Goal: Task Accomplishment & Management: Use online tool/utility

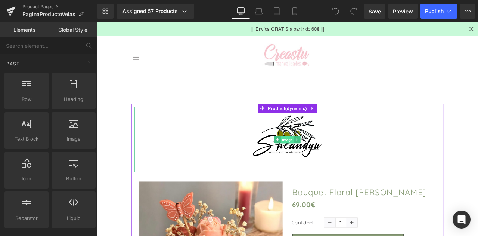
click at [317, 157] on span "Image" at bounding box center [323, 161] width 16 height 9
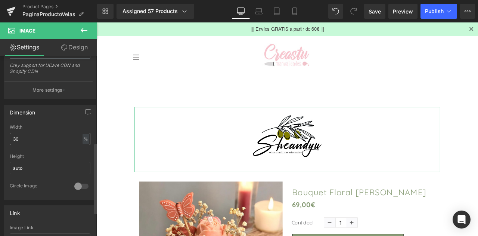
scroll to position [224, 0]
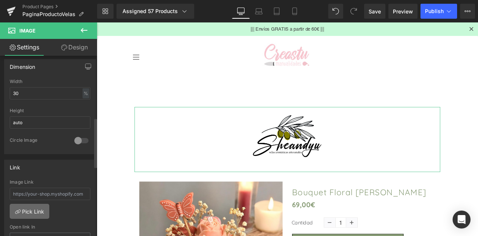
click at [31, 209] on link "Pick Link" at bounding box center [30, 211] width 40 height 15
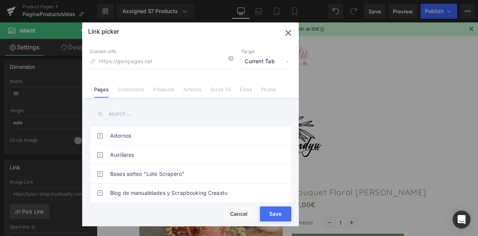
click at [136, 120] on input "text" at bounding box center [191, 113] width 202 height 17
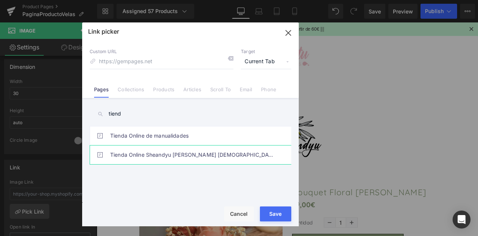
type input "tiend"
click at [148, 148] on link "Tienda Online Sheandyu de Velas [DEMOGRAPHIC_DATA] Artesanales" at bounding box center [192, 154] width 164 height 19
type input "/pages/tienda-online-sheandyu-[PERSON_NAME]-[DEMOGRAPHIC_DATA]-artesanales"
click at [268, 211] on button "Save" at bounding box center [275, 213] width 31 height 15
type input "/pages/tienda-online-sheandyu-[PERSON_NAME]-[DEMOGRAPHIC_DATA]-artesanales"
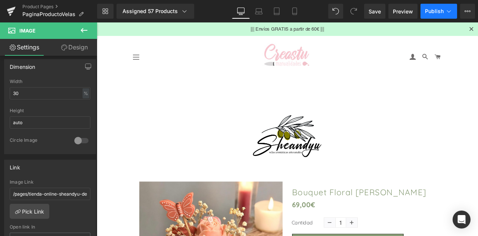
click at [424, 17] on button "Publish" at bounding box center [439, 11] width 37 height 15
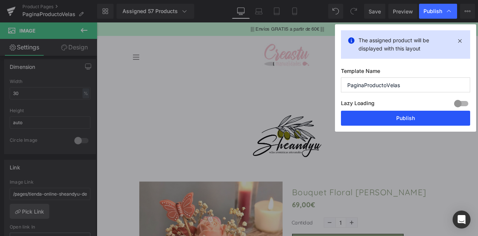
click at [414, 122] on button "Publish" at bounding box center [405, 118] width 129 height 15
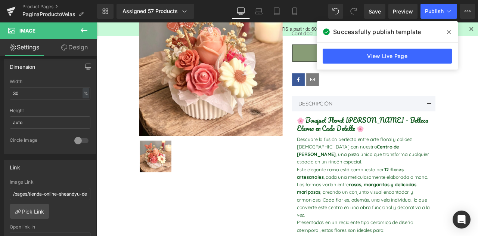
scroll to position [224, 0]
click at [449, 27] on span at bounding box center [449, 32] width 12 height 12
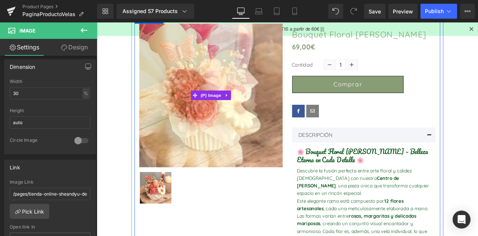
scroll to position [37, 0]
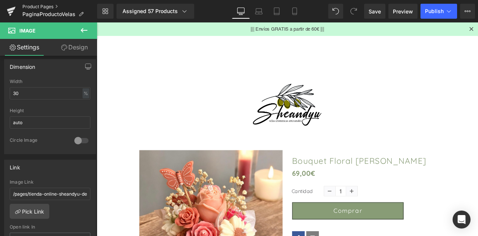
click at [32, 6] on link "Product Pages" at bounding box center [59, 7] width 75 height 6
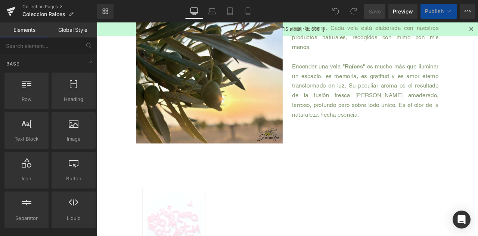
scroll to position [352, 0]
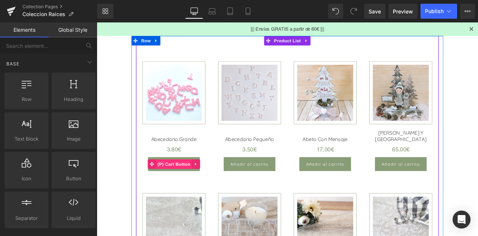
click at [186, 191] on span "(P) Cart Button" at bounding box center [188, 190] width 43 height 11
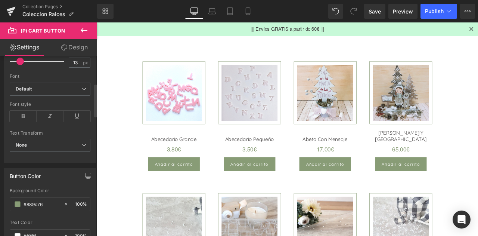
scroll to position [299, 0]
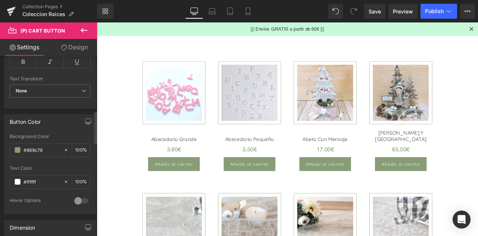
drag, startPoint x: 43, startPoint y: 148, endPoint x: 0, endPoint y: 136, distance: 45.0
click at [0, 136] on div "Button Color rgb(136, 156, 118) Background Color #889c76 100 % #ffffff Text Col…" at bounding box center [50, 161] width 100 height 106
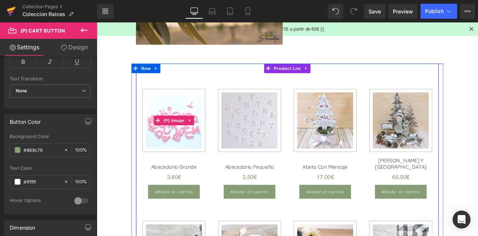
scroll to position [202, 0]
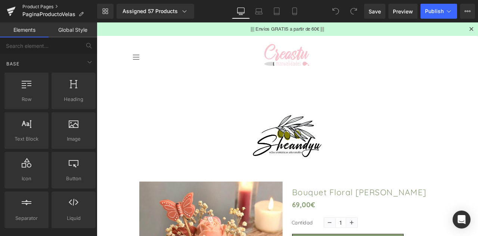
click at [40, 4] on link "Product Pages" at bounding box center [59, 7] width 75 height 6
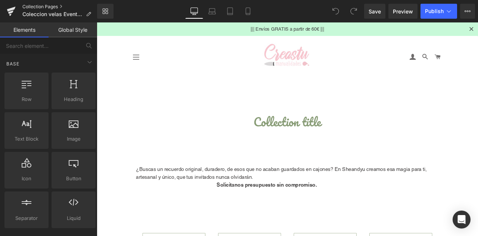
click at [33, 9] on link "Collection Pages" at bounding box center [59, 7] width 75 height 6
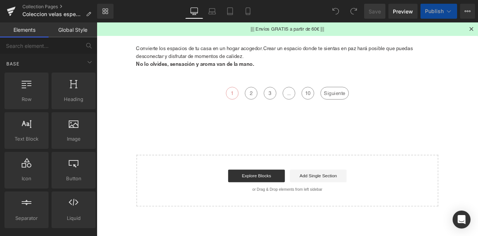
scroll to position [149, 0]
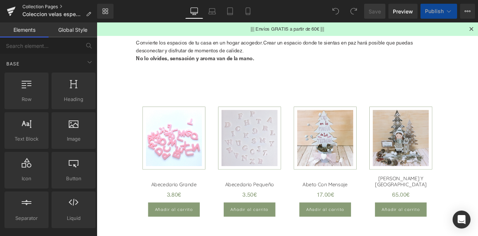
click at [37, 6] on link "Collection Pages" at bounding box center [59, 7] width 75 height 6
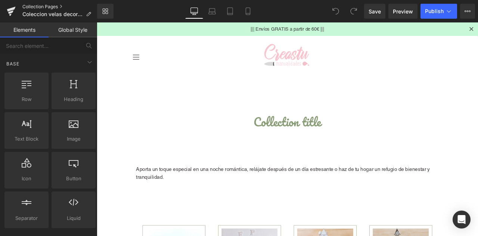
click at [56, 9] on link "Collection Pages" at bounding box center [59, 7] width 75 height 6
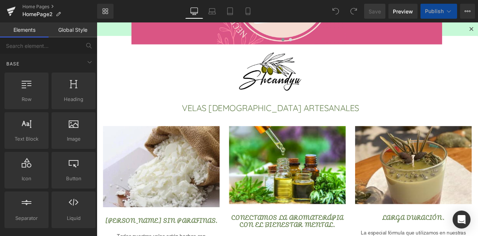
scroll to position [240, 0]
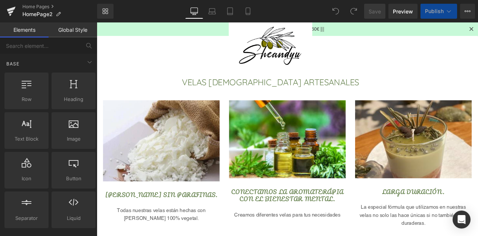
click at [298, 89] on h1 "VELAS AROMÁTICAS ARTESANALES" at bounding box center [303, 93] width 330 height 9
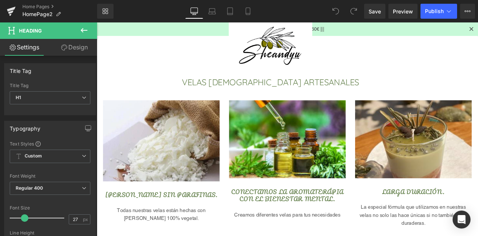
click at [82, 29] on icon at bounding box center [84, 30] width 7 height 4
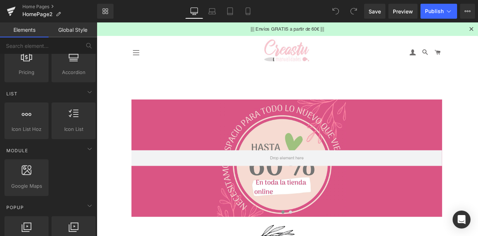
scroll to position [0, 0]
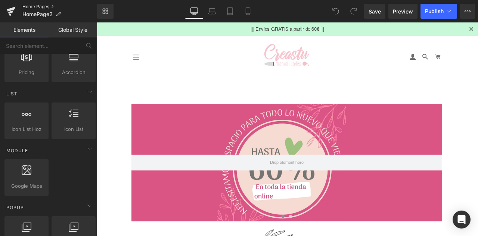
click at [37, 6] on link "Home Pages" at bounding box center [59, 7] width 75 height 6
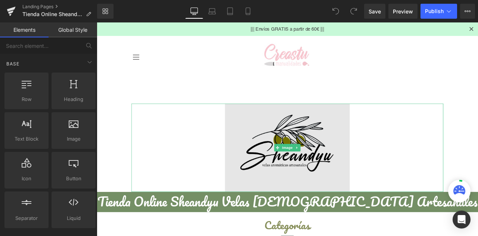
scroll to position [149, 0]
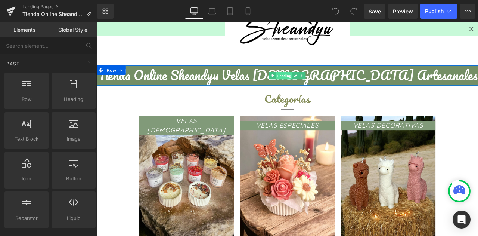
click at [310, 84] on span "Heading" at bounding box center [319, 85] width 20 height 9
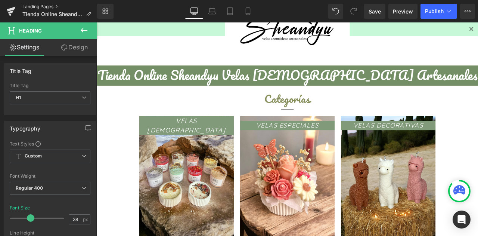
click at [47, 5] on link "Landing Pages" at bounding box center [59, 7] width 75 height 6
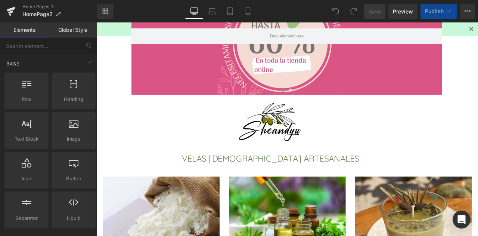
scroll to position [224, 0]
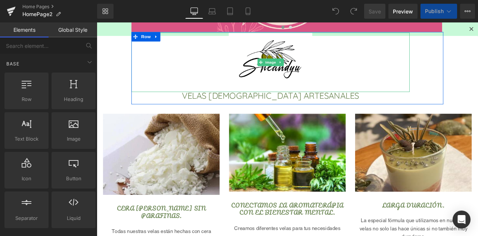
click at [177, 102] on link at bounding box center [303, 69] width 330 height 70
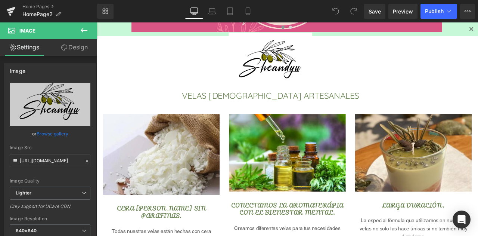
click at [80, 31] on icon at bounding box center [84, 30] width 9 height 9
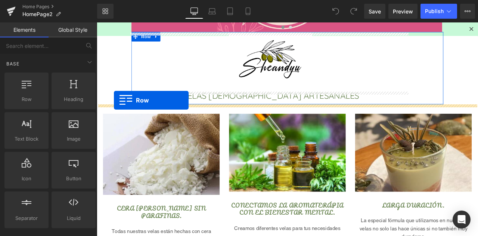
drag, startPoint x: 125, startPoint y: 122, endPoint x: 117, endPoint y: 114, distance: 10.8
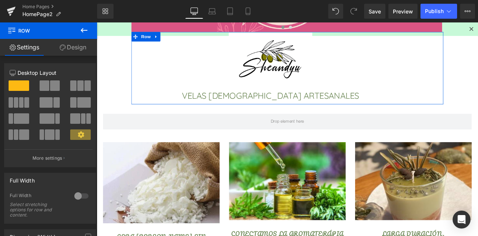
click at [85, 31] on icon at bounding box center [84, 30] width 9 height 9
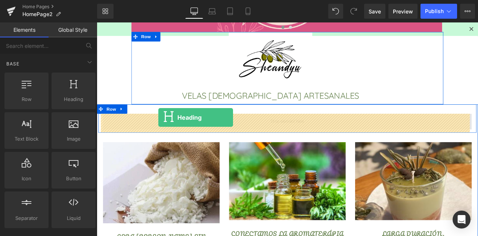
drag, startPoint x: 165, startPoint y: 118, endPoint x: 170, endPoint y: 135, distance: 17.1
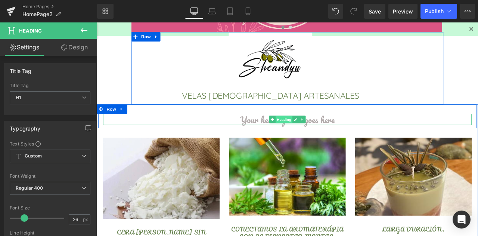
click at [310, 140] on span "Heading" at bounding box center [319, 137] width 20 height 9
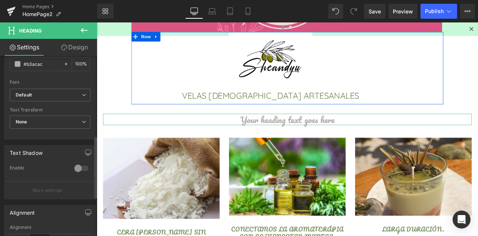
scroll to position [187, 0]
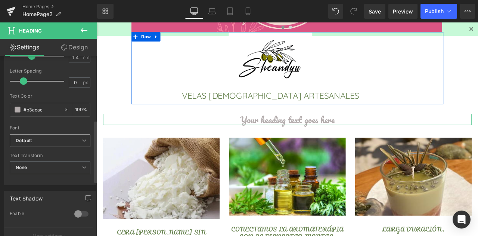
click at [43, 137] on b "Default" at bounding box center [49, 140] width 66 height 6
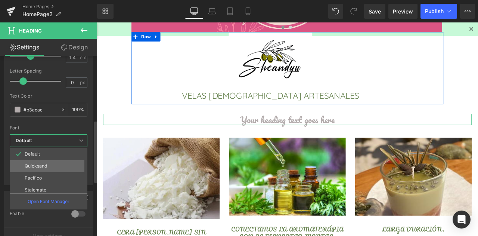
click at [43, 165] on p "Quicksand" at bounding box center [36, 165] width 22 height 5
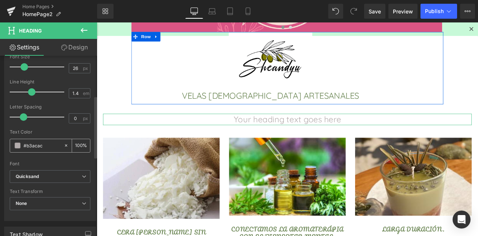
scroll to position [112, 0]
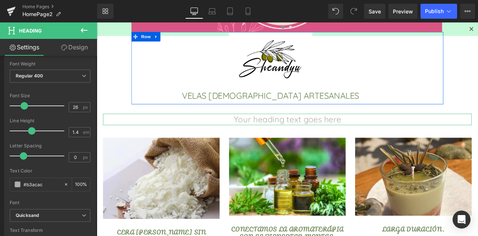
click at [74, 47] on link "Design" at bounding box center [74, 47] width 49 height 17
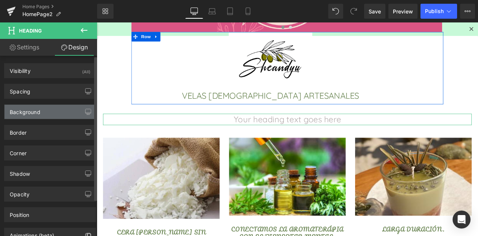
click at [35, 113] on div "Background" at bounding box center [25, 110] width 31 height 10
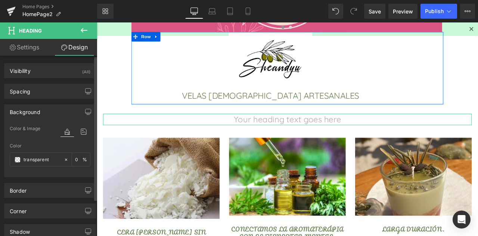
paste input "#889c76"
type input "#889c76"
type input "100"
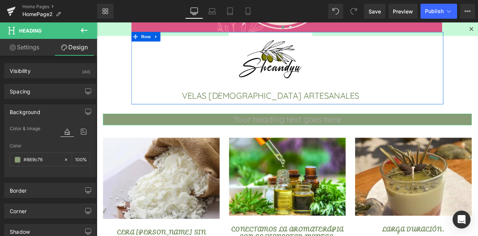
type input "#889c76"
click at [46, 49] on link "Settings" at bounding box center [24, 47] width 49 height 17
type input "100"
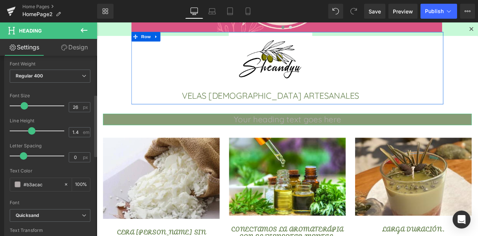
drag, startPoint x: 48, startPoint y: 181, endPoint x: 8, endPoint y: 168, distance: 42.2
click at [10, 171] on div "Text Color #b3acac 100 %" at bounding box center [50, 184] width 81 height 32
click at [16, 186] on span at bounding box center [18, 184] width 6 height 6
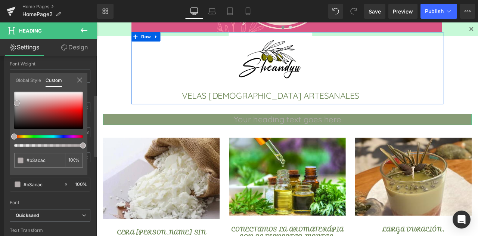
type input "#c8c5c5"
type input "#ffffff"
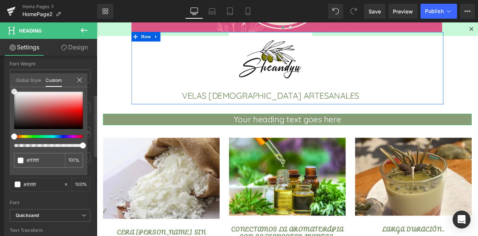
drag, startPoint x: 17, startPoint y: 103, endPoint x: 11, endPoint y: 83, distance: 21.5
click at [11, 83] on div "Global Style Custom Setup Global Style #ffffff 100 %" at bounding box center [49, 84] width 78 height 23
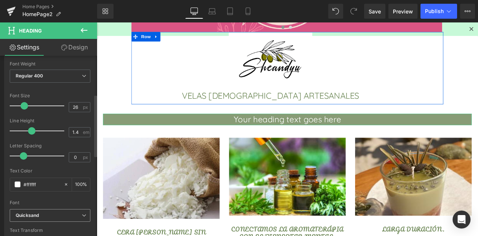
click at [41, 217] on b "Quicksand" at bounding box center [49, 215] width 66 height 6
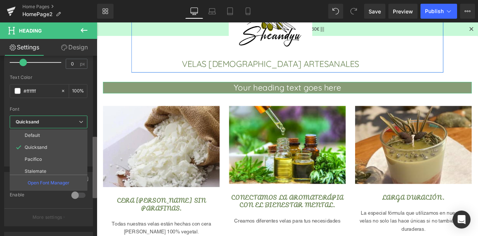
scroll to position [238, 0]
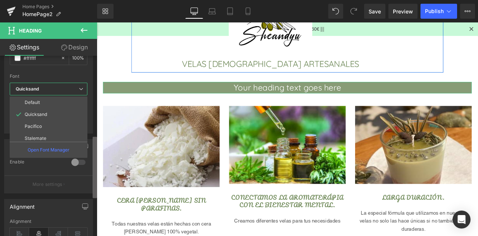
click at [96, 194] on b at bounding box center [95, 167] width 4 height 61
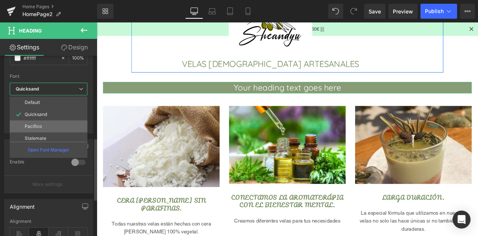
click at [47, 127] on li "Pacifico" at bounding box center [50, 126] width 81 height 12
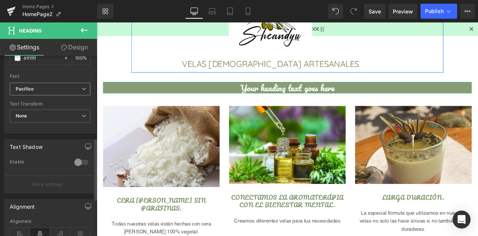
click at [32, 90] on icon "Pacifico" at bounding box center [25, 89] width 18 height 6
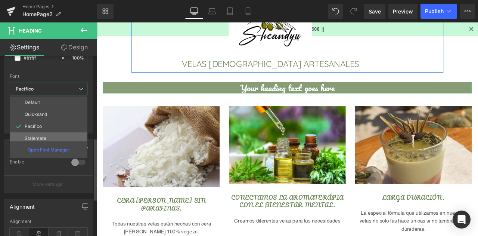
click at [38, 138] on p "Stalemate" at bounding box center [36, 138] width 22 height 5
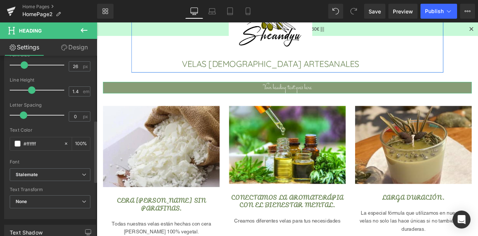
scroll to position [126, 0]
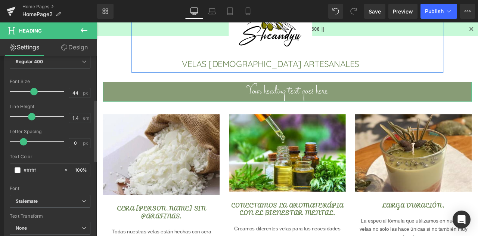
type input "45"
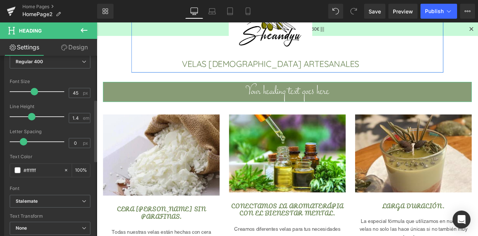
drag, startPoint x: 24, startPoint y: 91, endPoint x: 33, endPoint y: 90, distance: 9.0
click at [33, 90] on span at bounding box center [34, 91] width 7 height 7
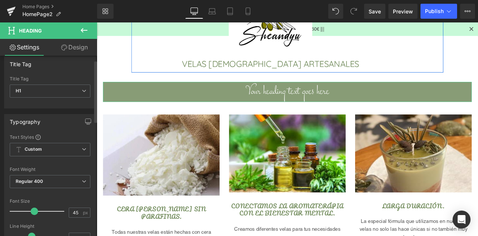
scroll to position [0, 0]
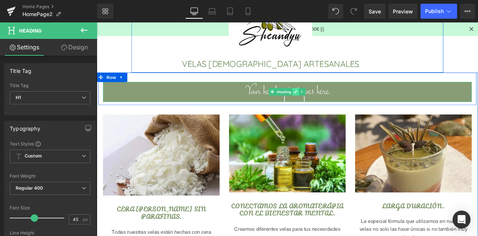
click at [332, 108] on link at bounding box center [333, 104] width 8 height 9
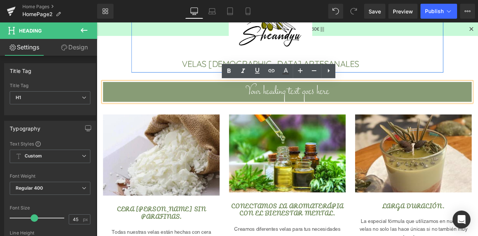
click at [348, 107] on h1 "Your heading text goes here" at bounding box center [322, 105] width 437 height 24
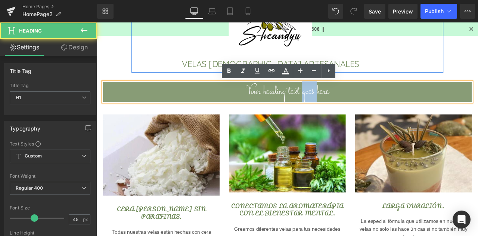
click at [348, 107] on h1 "Your heading text goes here" at bounding box center [322, 105] width 437 height 24
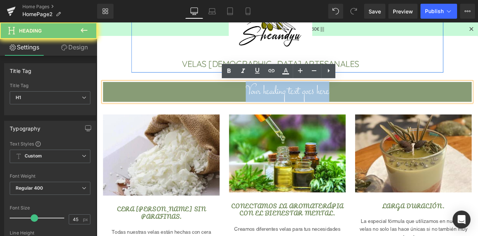
click at [348, 107] on h1 "Your heading text goes here" at bounding box center [322, 105] width 437 height 24
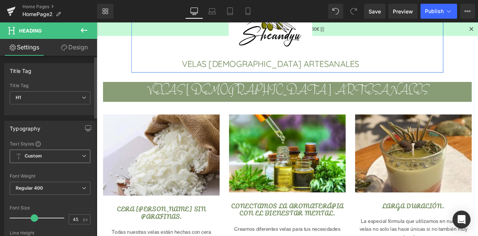
click at [46, 155] on span "Custom Setup Global Style" at bounding box center [50, 155] width 81 height 13
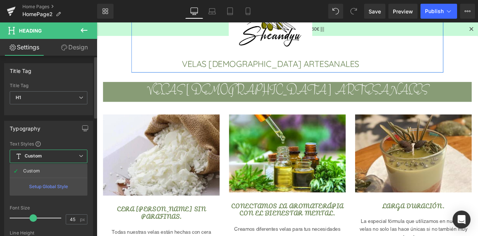
click at [50, 130] on div "Typography" at bounding box center [48, 128] width 88 height 14
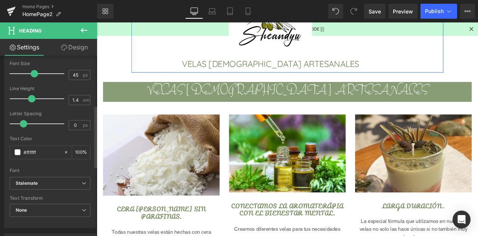
scroll to position [187, 0]
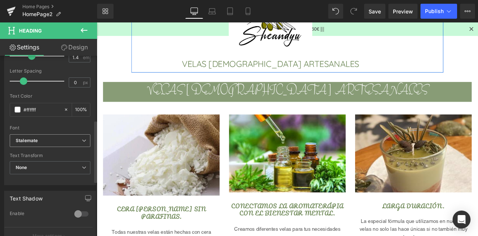
click at [31, 138] on icon "Stalemate" at bounding box center [27, 140] width 22 height 6
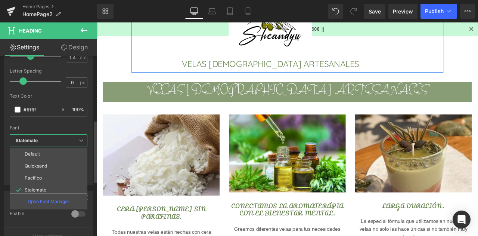
click at [36, 156] on li "Default" at bounding box center [50, 154] width 81 height 12
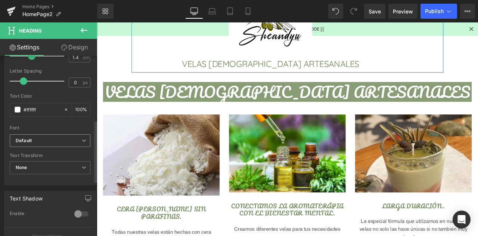
click at [38, 138] on b "Default" at bounding box center [49, 140] width 66 height 6
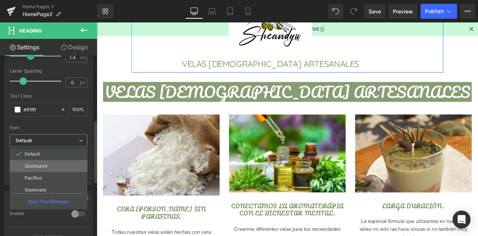
click at [39, 166] on p "Quicksand" at bounding box center [36, 165] width 22 height 5
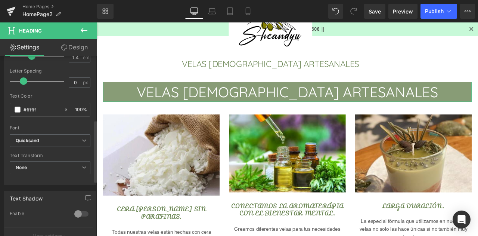
scroll to position [149, 0]
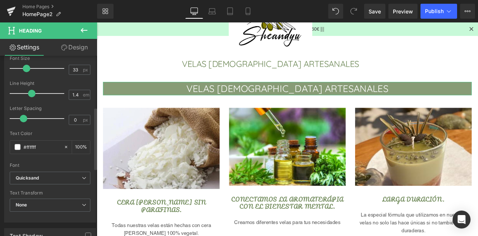
type input "34"
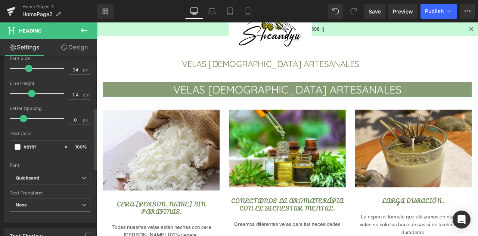
drag, startPoint x: 30, startPoint y: 68, endPoint x: 25, endPoint y: 69, distance: 5.7
click at [25, 69] on span at bounding box center [28, 68] width 7 height 7
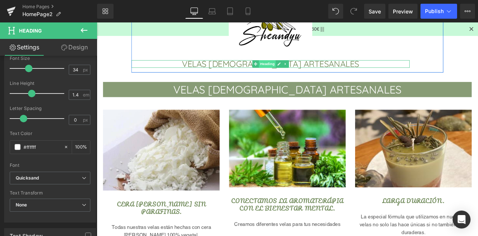
click at [297, 74] on span "Heading" at bounding box center [299, 71] width 20 height 9
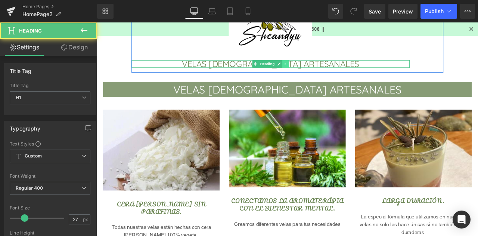
click at [319, 70] on icon at bounding box center [321, 71] width 4 height 4
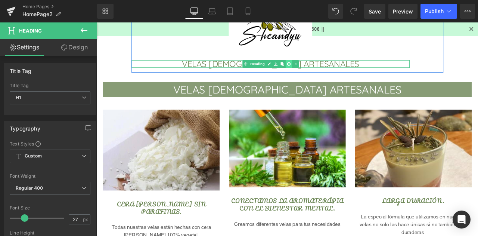
click at [322, 71] on icon at bounding box center [324, 71] width 4 height 4
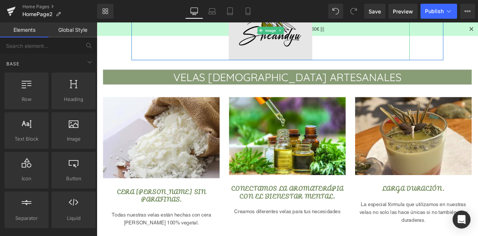
click at [311, 61] on img at bounding box center [302, 32] width 99 height 70
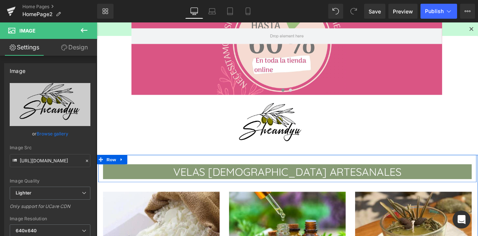
click at [349, 184] on div "VELAS [DEMOGRAPHIC_DATA] ARTESANALES Heading Row" at bounding box center [323, 195] width 448 height 33
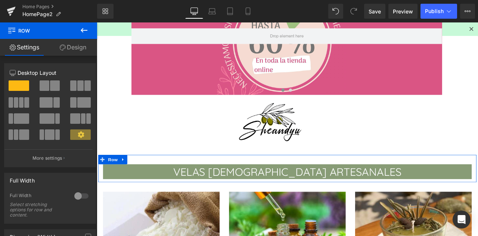
click at [64, 46] on icon at bounding box center [63, 47] width 6 height 6
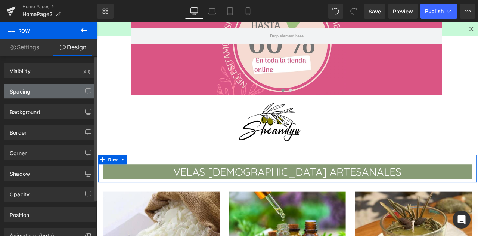
click at [39, 87] on div "Spacing" at bounding box center [49, 91] width 91 height 14
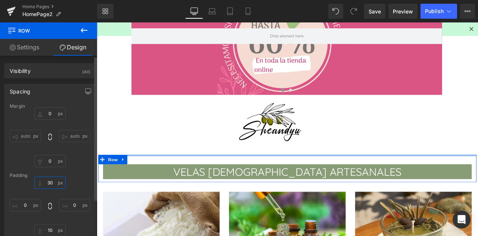
click at [48, 180] on input "30" at bounding box center [49, 182] width 31 height 12
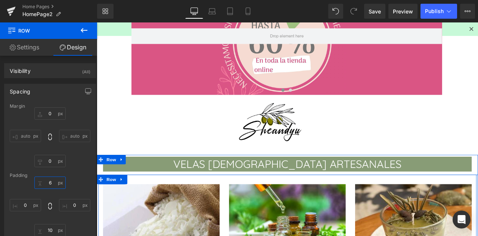
type input "5"
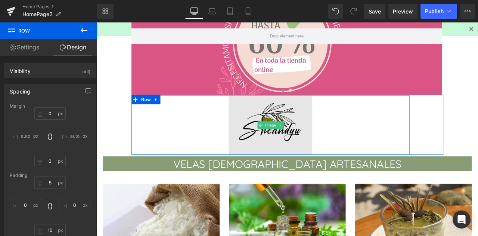
click at [275, 167] on img at bounding box center [302, 144] width 99 height 70
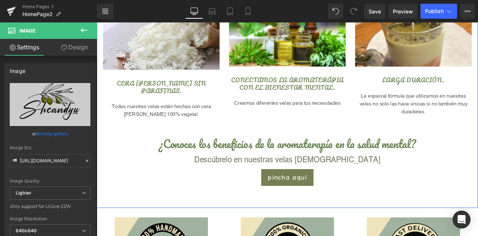
scroll to position [411, 0]
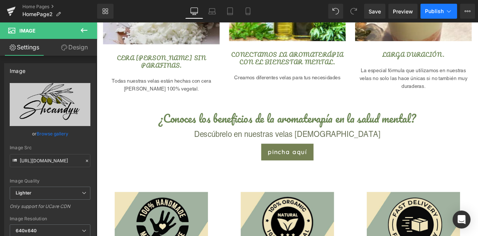
click at [438, 15] on button "Publish" at bounding box center [439, 11] width 37 height 15
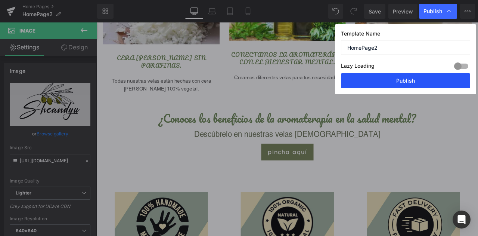
click at [414, 79] on button "Publish" at bounding box center [405, 80] width 129 height 15
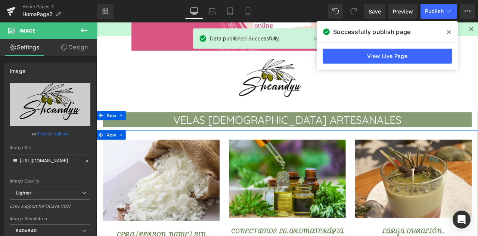
scroll to position [187, 0]
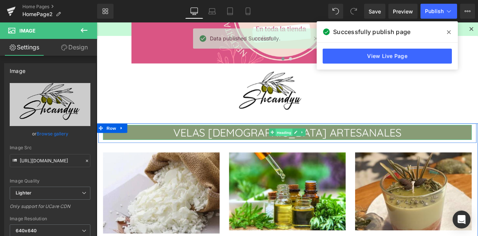
drag, startPoint x: 311, startPoint y: 152, endPoint x: 290, endPoint y: 160, distance: 22.1
click at [311, 152] on span "Heading" at bounding box center [319, 152] width 20 height 9
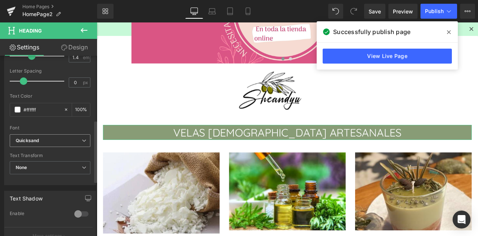
click at [34, 142] on span "Quicksand" at bounding box center [50, 140] width 81 height 13
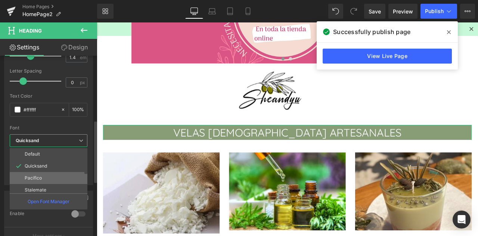
click at [39, 179] on p "Pacifico" at bounding box center [33, 177] width 17 height 5
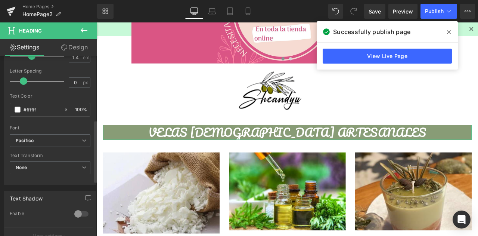
scroll to position [149, 0]
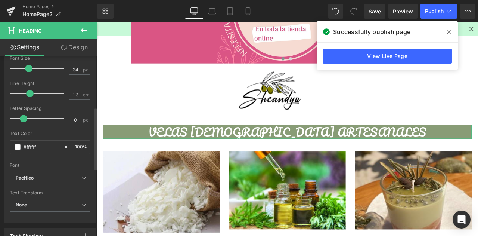
type input "1.4"
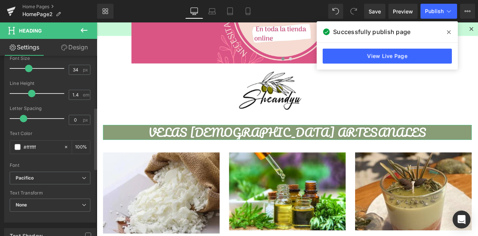
click at [30, 95] on span at bounding box center [31, 93] width 7 height 7
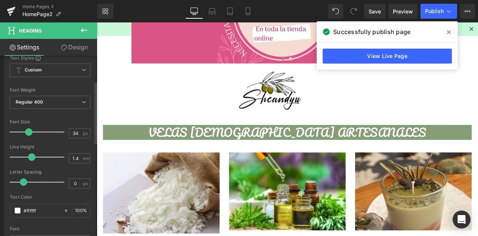
scroll to position [75, 0]
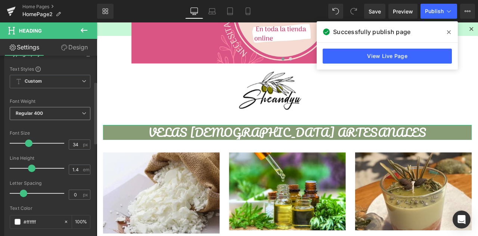
click at [39, 117] on span "Regular 400" at bounding box center [50, 113] width 81 height 13
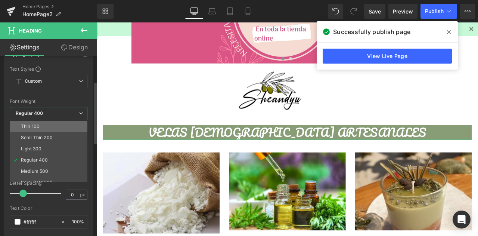
click at [40, 127] on li "Thin 100" at bounding box center [50, 126] width 81 height 11
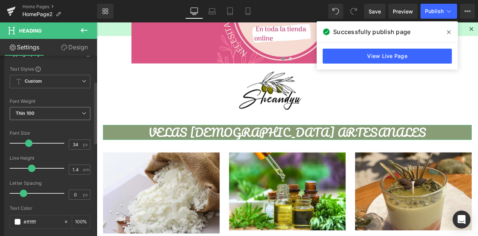
click at [33, 112] on b "Thin 100" at bounding box center [25, 113] width 19 height 6
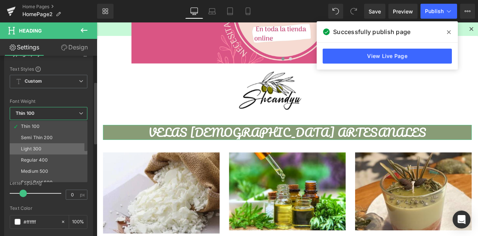
click at [40, 145] on li "Light 300" at bounding box center [50, 148] width 81 height 11
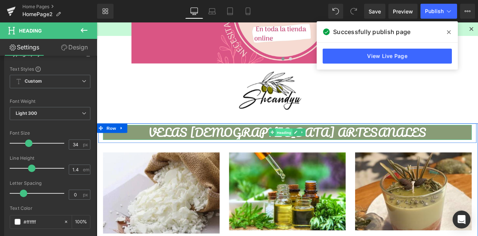
click at [312, 151] on span "Heading" at bounding box center [319, 152] width 20 height 9
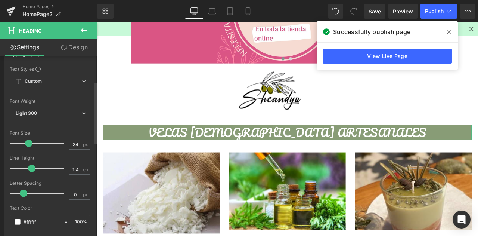
click at [47, 113] on span "Light 300" at bounding box center [50, 113] width 81 height 13
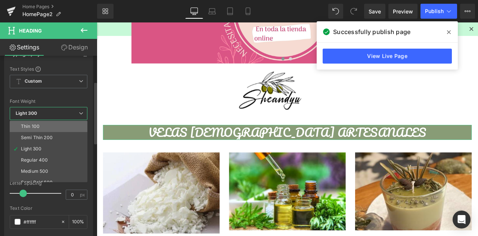
click at [39, 127] on li "Thin 100" at bounding box center [50, 126] width 81 height 11
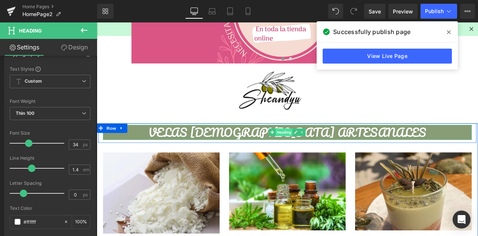
click at [310, 156] on span "Heading" at bounding box center [319, 152] width 20 height 9
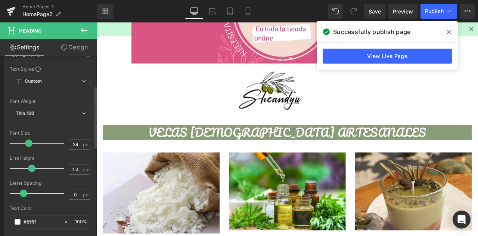
scroll to position [224, 0]
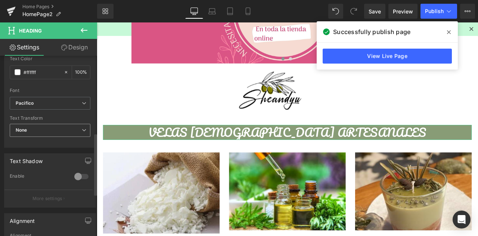
click at [37, 126] on span "None" at bounding box center [50, 130] width 81 height 13
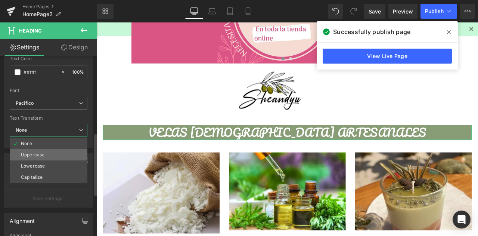
click at [47, 153] on li "Uppercase" at bounding box center [49, 154] width 78 height 11
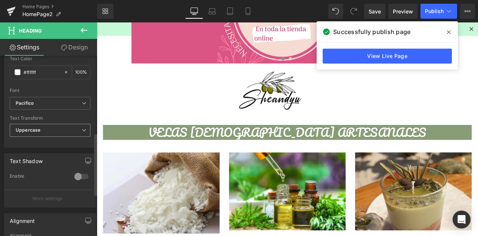
click at [43, 131] on span "Uppercase" at bounding box center [50, 130] width 81 height 13
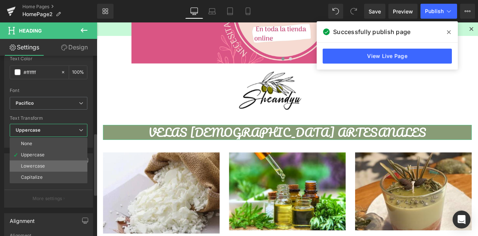
click at [38, 168] on li "Lowercase" at bounding box center [49, 165] width 78 height 11
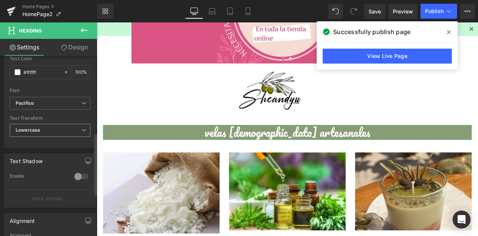
click at [35, 127] on b "Lowercase" at bounding box center [28, 130] width 24 height 6
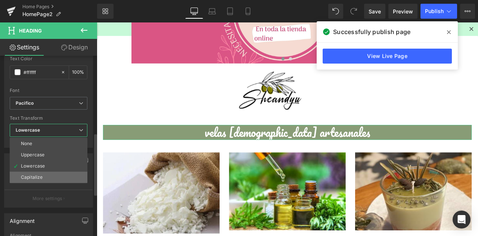
click at [44, 175] on li "Capitalize" at bounding box center [49, 176] width 78 height 11
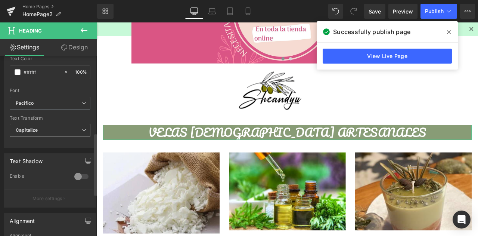
click at [40, 129] on span "Capitalize" at bounding box center [50, 130] width 81 height 13
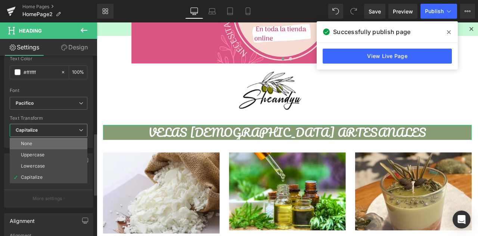
click at [40, 144] on li "None" at bounding box center [49, 143] width 78 height 11
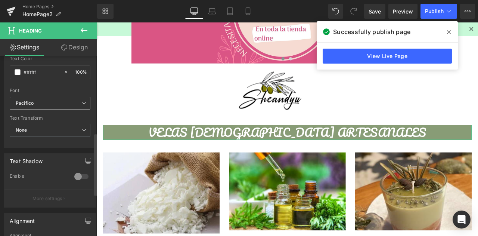
click at [55, 100] on b "Pacifico" at bounding box center [49, 103] width 66 height 6
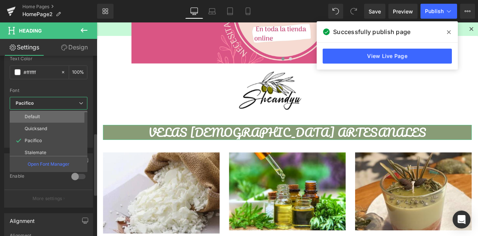
click at [38, 115] on p "Default" at bounding box center [32, 116] width 15 height 5
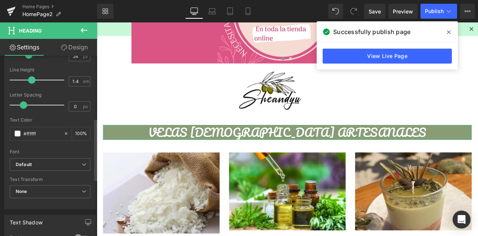
scroll to position [112, 0]
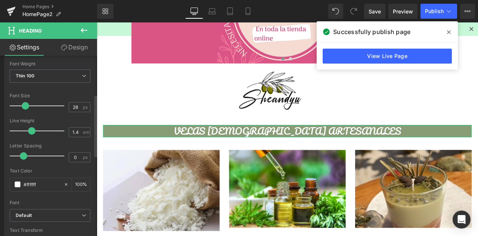
click at [25, 105] on span at bounding box center [25, 105] width 7 height 7
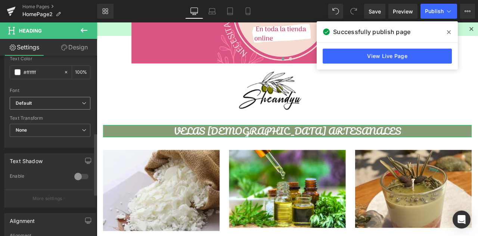
click at [26, 103] on icon "Default" at bounding box center [24, 103] width 16 height 6
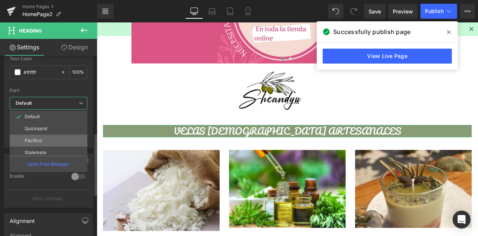
click at [33, 134] on li "Pacifico" at bounding box center [50, 140] width 81 height 12
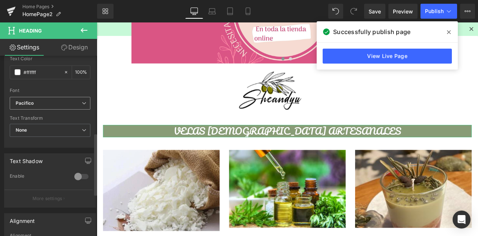
click at [35, 109] on div "Pacifico Default Quicksand Pacifico [GEOGRAPHIC_DATA] [GEOGRAPHIC_DATA] Gravita…" at bounding box center [50, 105] width 81 height 17
click at [35, 104] on b "Pacifico" at bounding box center [49, 103] width 66 height 6
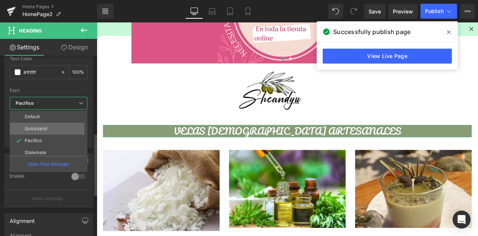
click at [43, 131] on li "Quicksand" at bounding box center [50, 129] width 81 height 12
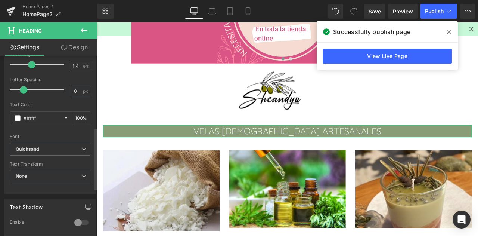
scroll to position [149, 0]
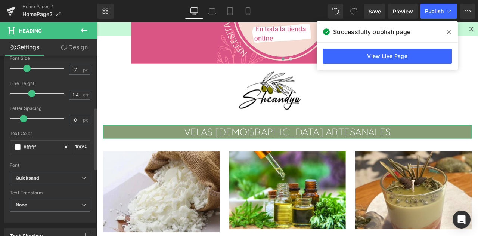
type input "32"
click at [27, 66] on span at bounding box center [27, 68] width 7 height 7
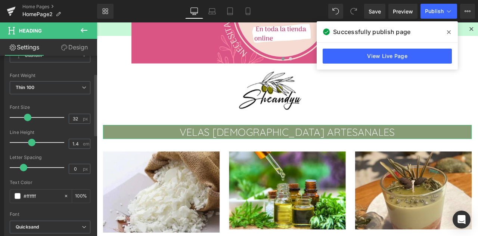
scroll to position [37, 0]
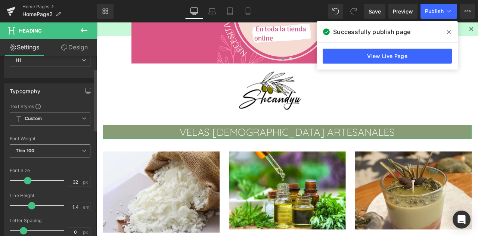
click at [39, 151] on span "Thin 100" at bounding box center [50, 150] width 81 height 13
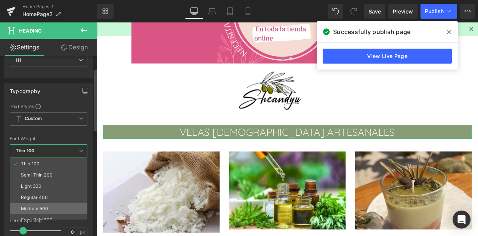
click at [44, 206] on div "Medium 500" at bounding box center [34, 208] width 27 height 5
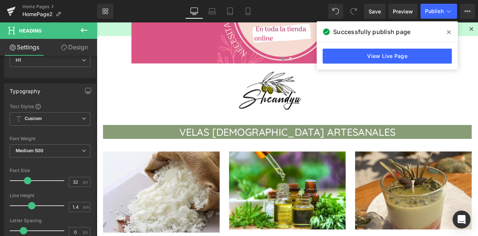
click at [446, 111] on link at bounding box center [303, 107] width 330 height 70
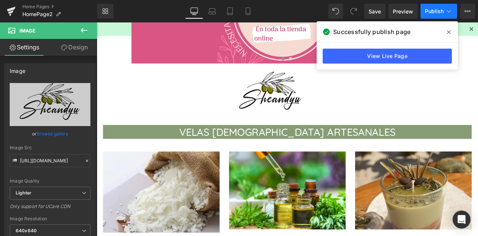
click at [445, 13] on button "Publish" at bounding box center [439, 11] width 37 height 15
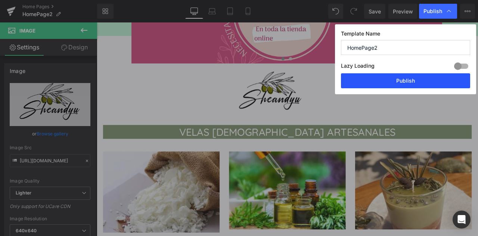
click at [408, 86] on button "Publish" at bounding box center [405, 80] width 129 height 15
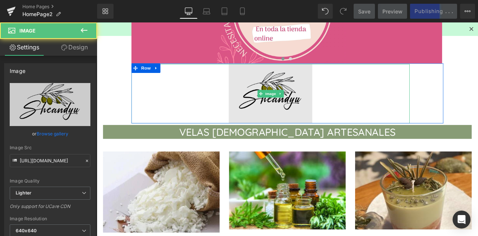
click at [305, 93] on img at bounding box center [302, 107] width 99 height 70
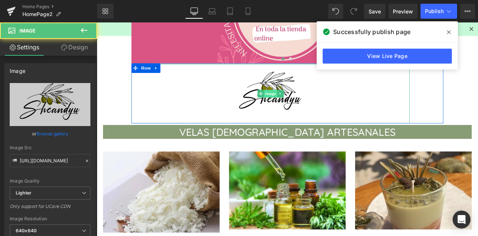
click at [303, 106] on span "Image" at bounding box center [303, 106] width 16 height 9
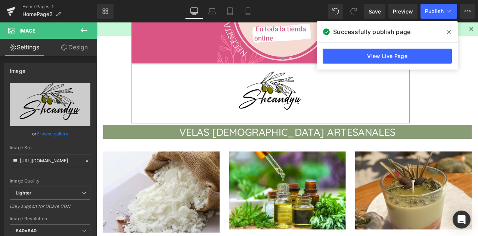
click at [80, 46] on link "Design" at bounding box center [74, 47] width 49 height 17
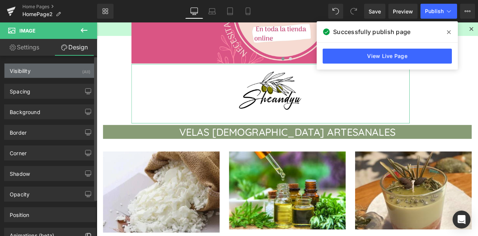
click at [33, 72] on div "Visibility (All)" at bounding box center [49, 71] width 91 height 14
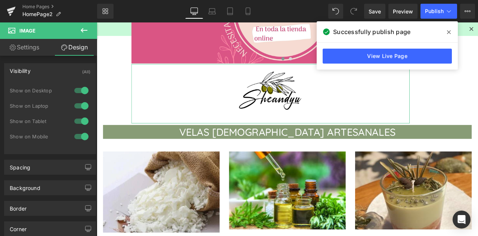
click at [31, 49] on link "Settings" at bounding box center [24, 47] width 49 height 17
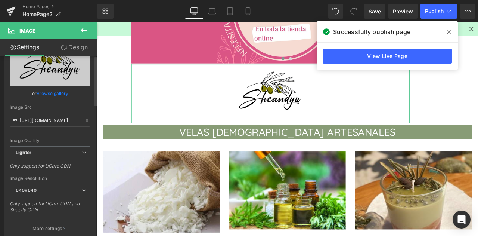
scroll to position [112, 0]
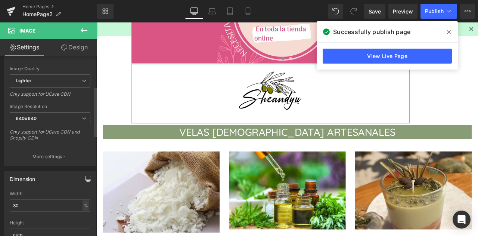
click at [85, 178] on icon "button" at bounding box center [88, 179] width 6 height 6
click at [80, 193] on button "Mobile" at bounding box center [79, 194] width 15 height 13
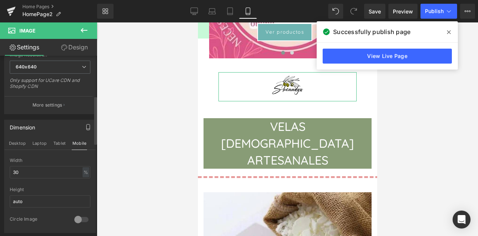
scroll to position [187, 0]
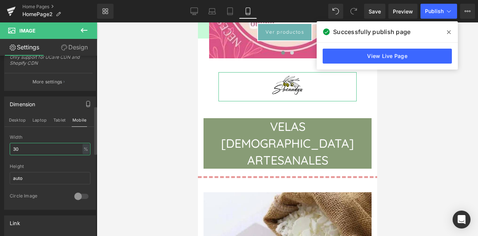
click at [26, 146] on input "30" at bounding box center [50, 149] width 81 height 12
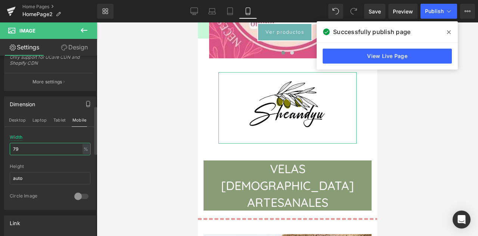
type input "80"
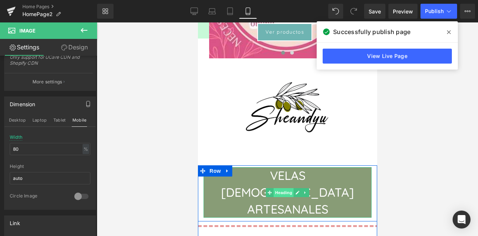
click at [281, 188] on span "Heading" at bounding box center [283, 192] width 20 height 9
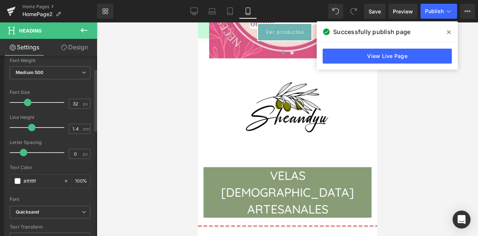
scroll to position [37, 0]
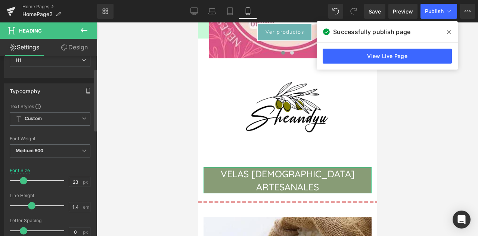
type input "22"
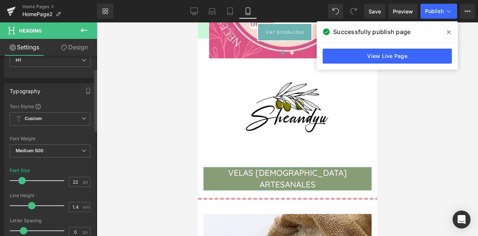
drag, startPoint x: 26, startPoint y: 179, endPoint x: 21, endPoint y: 180, distance: 4.9
click at [21, 180] on span at bounding box center [21, 180] width 7 height 7
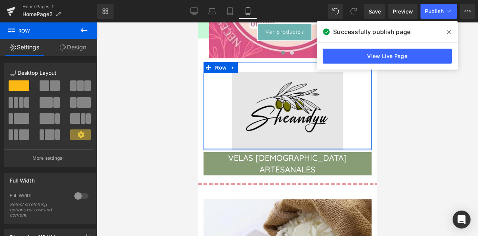
drag, startPoint x: 285, startPoint y: 154, endPoint x: 279, endPoint y: 136, distance: 19.6
click at [279, 136] on div "Image Row" at bounding box center [287, 106] width 168 height 89
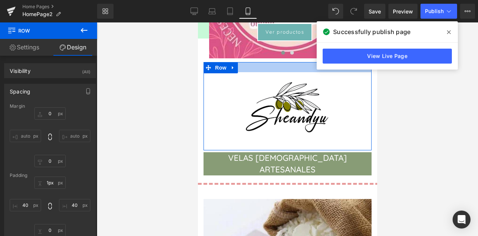
type input "0px"
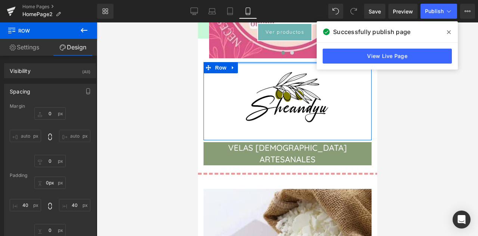
drag, startPoint x: 280, startPoint y: 68, endPoint x: 282, endPoint y: 54, distance: 14.0
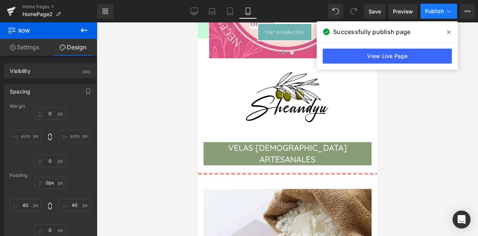
click at [433, 15] on button "Publish" at bounding box center [439, 11] width 37 height 15
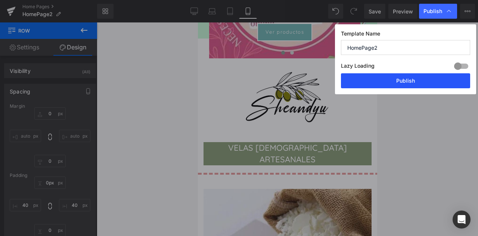
click at [401, 77] on button "Publish" at bounding box center [405, 80] width 129 height 15
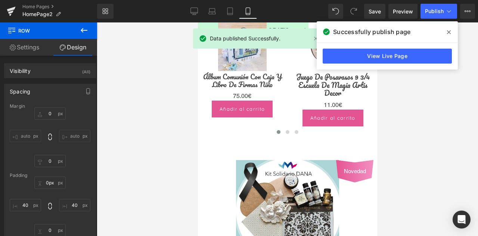
scroll to position [1462, 0]
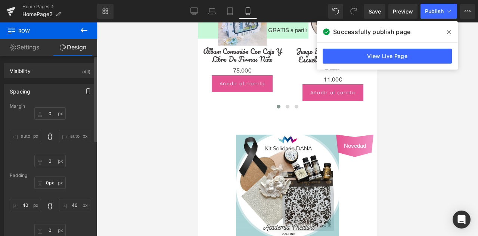
click at [85, 92] on icon "button" at bounding box center [88, 91] width 6 height 6
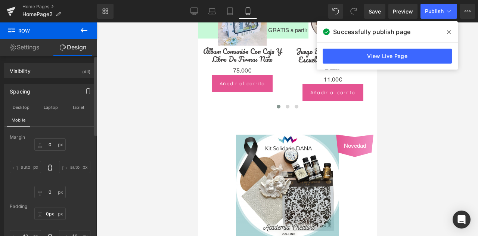
click at [33, 51] on link "Settings" at bounding box center [24, 47] width 49 height 17
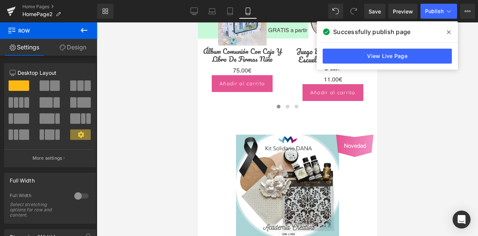
click at [73, 47] on link "Design" at bounding box center [73, 47] width 49 height 17
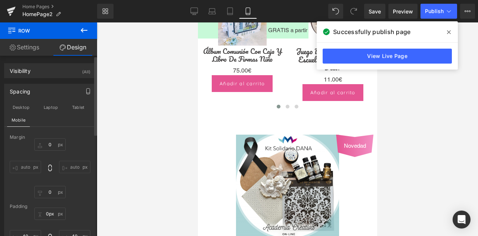
type input "0"
type input "40"
type input "0"
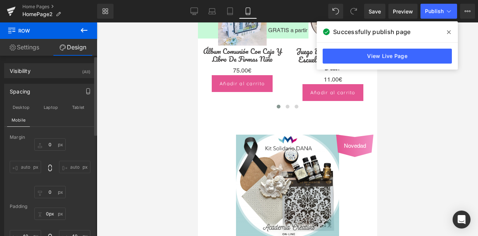
type input "40"
click at [85, 92] on icon "button" at bounding box center [88, 91] width 6 height 6
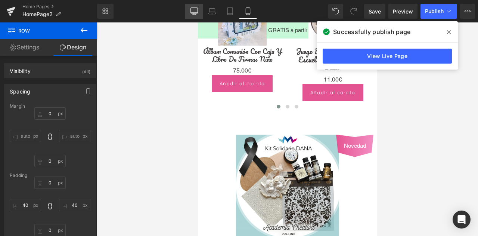
click at [194, 9] on icon at bounding box center [194, 10] width 7 height 7
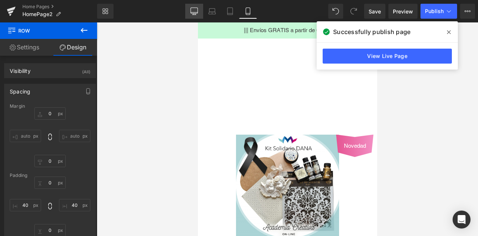
type input "0"
type input "2"
type input "107"
type input "0"
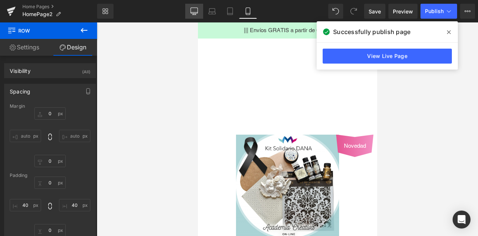
type input "0"
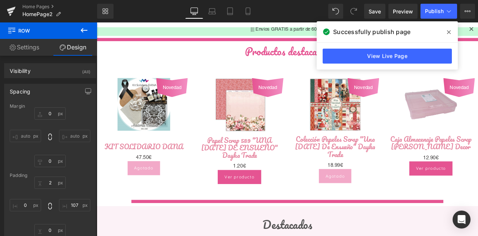
scroll to position [723, 0]
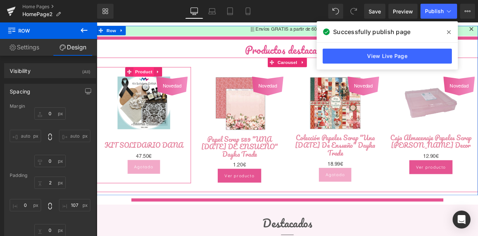
click at [149, 77] on span "Product" at bounding box center [152, 80] width 24 height 11
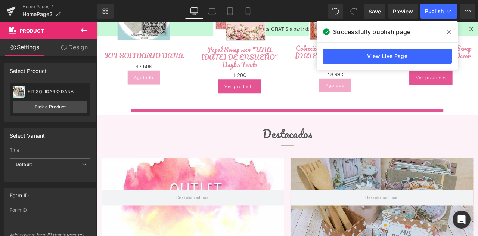
scroll to position [910, 0]
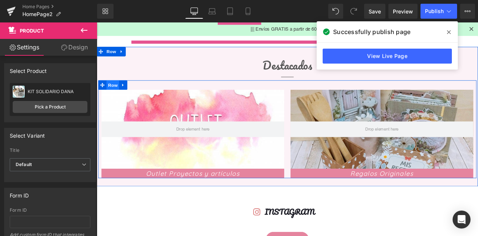
click at [112, 92] on span "Row" at bounding box center [115, 96] width 15 height 11
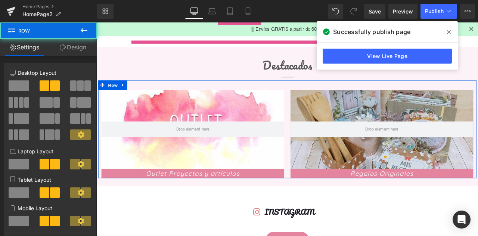
click at [77, 85] on span at bounding box center [80, 85] width 6 height 10
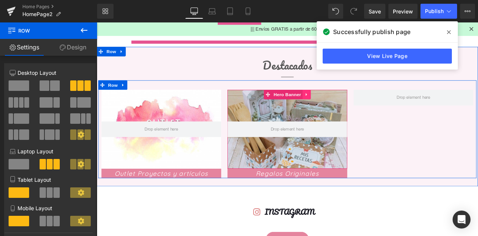
click at [346, 103] on link at bounding box center [346, 107] width 10 height 11
click at [337, 107] on link at bounding box center [341, 107] width 10 height 11
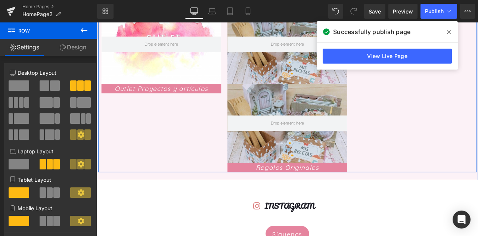
scroll to position [974, 0]
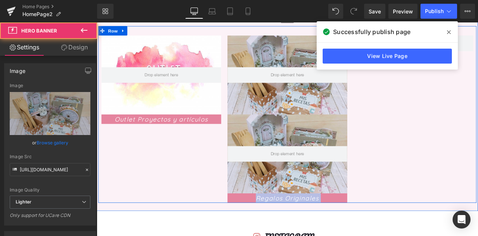
drag, startPoint x: 321, startPoint y: 143, endPoint x: 393, endPoint y: 130, distance: 73.4
click at [447, 92] on div "Hero Banner Outlet Proyectos y artículos Text Block Hero Banner Hero Banner Reg…" at bounding box center [323, 131] width 448 height 209
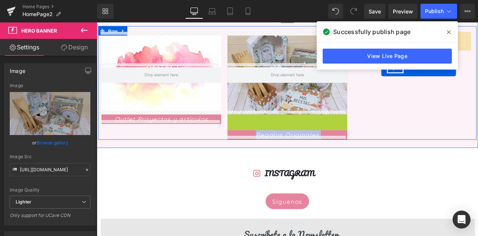
drag, startPoint x: 319, startPoint y: 133, endPoint x: 434, endPoint y: 77, distance: 128.2
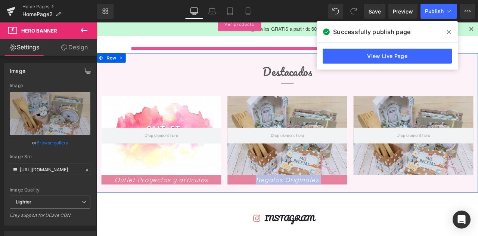
scroll to position [937, 0]
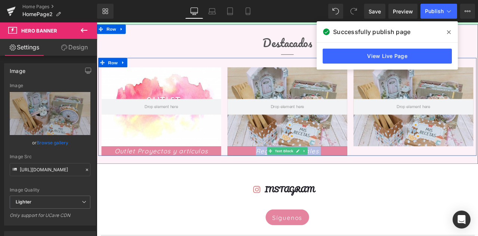
click at [365, 170] on p "Regalos Originales" at bounding box center [323, 174] width 142 height 11
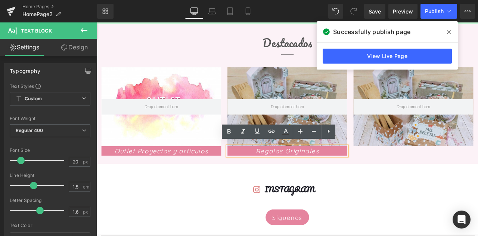
click at [364, 190] on div "Icon INSTAGRAM Heading Icon List Instagram Instagram Síguenos Button Row" at bounding box center [323, 231] width 370 height 83
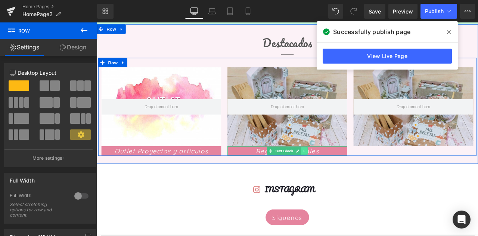
click at [341, 172] on icon at bounding box center [343, 174] width 4 height 4
click at [338, 170] on link at bounding box center [339, 174] width 8 height 9
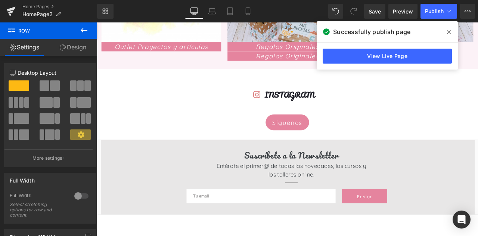
scroll to position [948, 0]
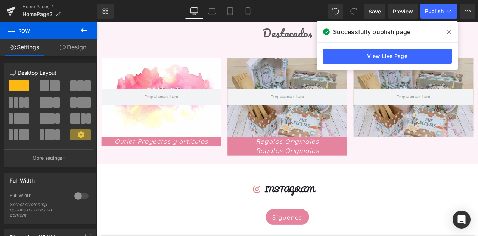
click at [448, 29] on icon at bounding box center [449, 32] width 4 height 6
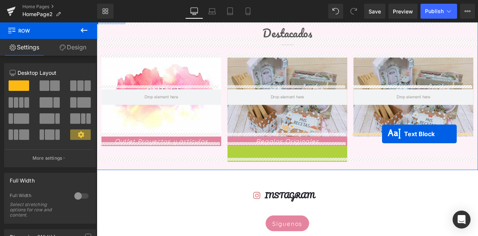
drag, startPoint x: 319, startPoint y: 171, endPoint x: 435, endPoint y: 154, distance: 117.0
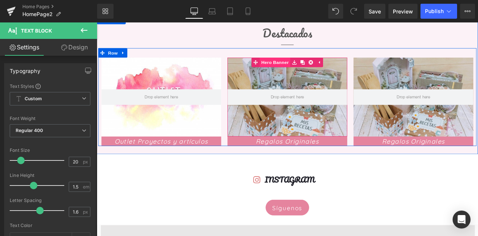
click at [311, 64] on span "Hero Banner" at bounding box center [308, 69] width 36 height 11
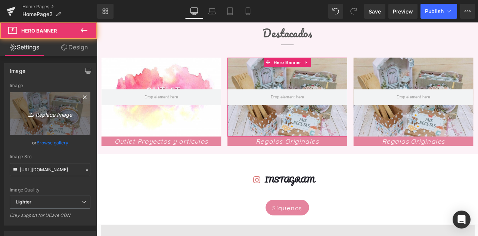
click at [62, 110] on icon "Replace Image" at bounding box center [50, 113] width 60 height 9
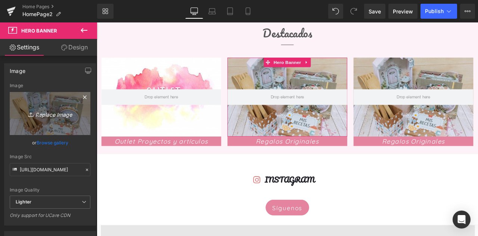
type input "C:\fakepath\maletin comuniones.jpg"
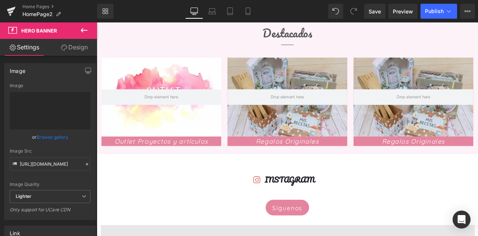
type input "[URL][DOMAIN_NAME]"
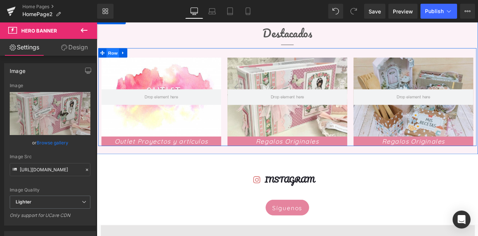
click at [117, 53] on span "Row" at bounding box center [115, 58] width 15 height 11
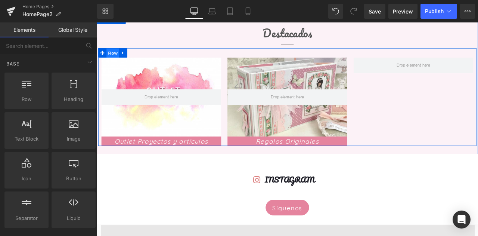
click at [109, 53] on span "Row" at bounding box center [115, 58] width 15 height 11
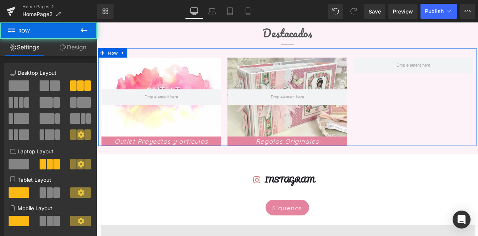
click at [43, 83] on span at bounding box center [45, 85] width 10 height 10
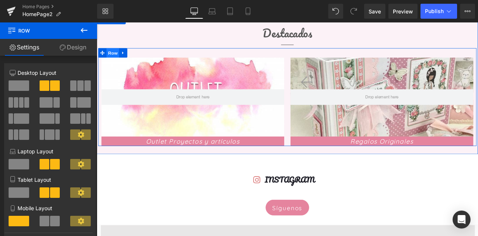
click at [112, 58] on span "Row" at bounding box center [115, 58] width 15 height 11
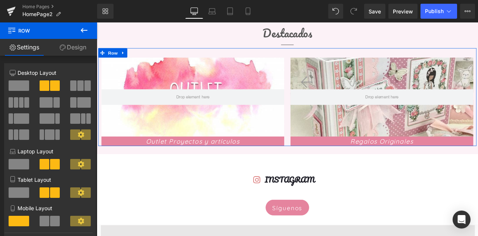
click at [22, 103] on span at bounding box center [21, 102] width 4 height 10
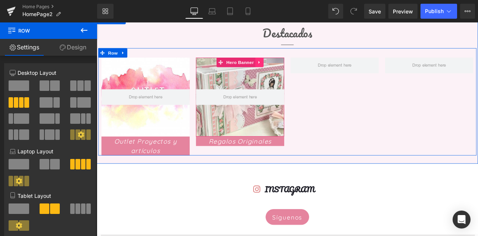
click at [291, 64] on link at bounding box center [290, 69] width 10 height 11
click at [283, 67] on icon at bounding box center [284, 70] width 5 height 6
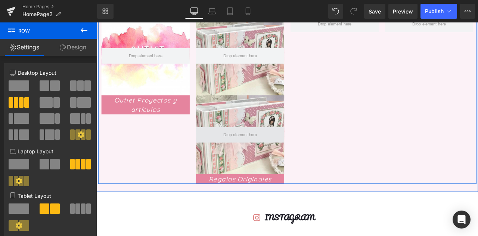
scroll to position [937, 0]
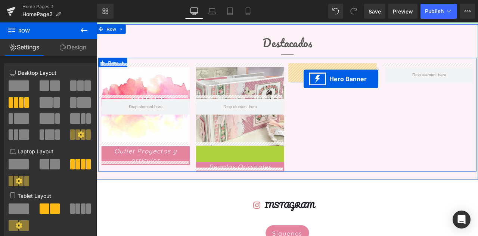
drag, startPoint x: 267, startPoint y: 169, endPoint x: 343, endPoint y: 84, distance: 114.3
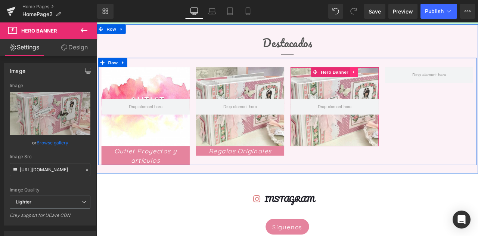
click at [400, 78] on icon at bounding box center [401, 81] width 5 height 6
click at [395, 78] on icon at bounding box center [397, 80] width 5 height 5
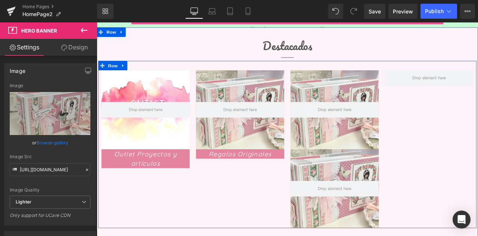
scroll to position [900, 0]
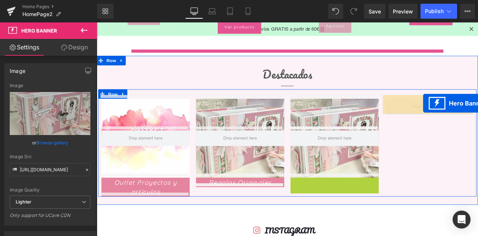
drag, startPoint x: 373, startPoint y: 205, endPoint x: 484, endPoint y: 118, distance: 140.7
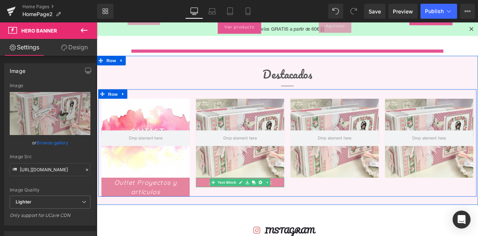
click at [295, 207] on link at bounding box center [299, 211] width 8 height 9
click at [285, 210] on icon at bounding box center [287, 212] width 4 height 4
click at [281, 210] on icon at bounding box center [283, 212] width 4 height 4
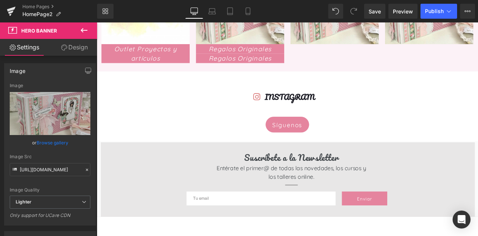
scroll to position [1024, 0]
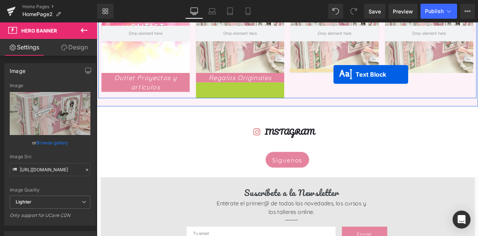
drag, startPoint x: 267, startPoint y: 95, endPoint x: 377, endPoint y: 84, distance: 110.1
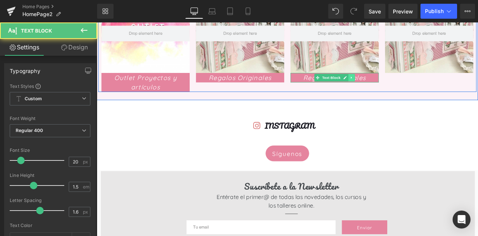
click at [398, 86] on icon at bounding box center [398, 87] width 1 height 3
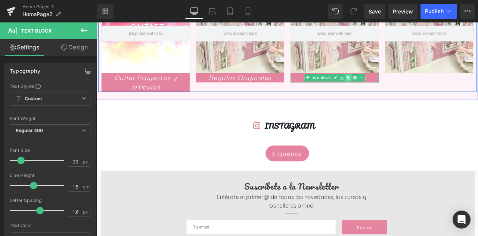
click at [393, 86] on icon at bounding box center [395, 88] width 4 height 4
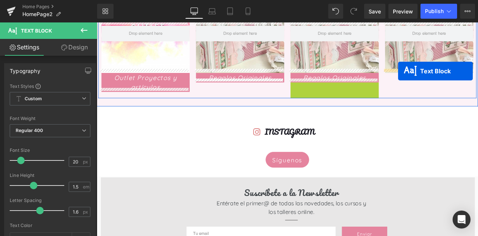
drag, startPoint x: 380, startPoint y: 93, endPoint x: 454, endPoint y: 80, distance: 75.1
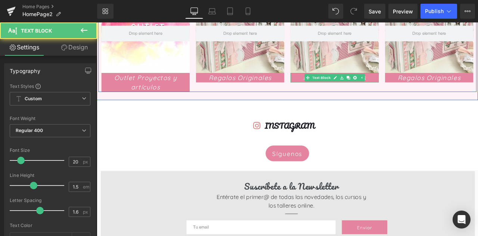
click at [386, 87] on link at bounding box center [387, 87] width 8 height 9
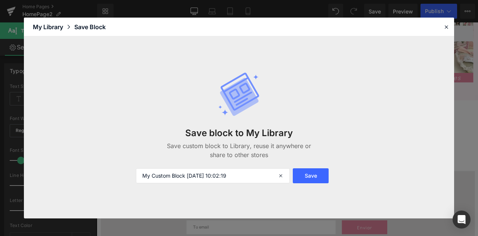
click at [442, 27] on header "Library Elements Blocks Templates Saved Library My Library Save Block" at bounding box center [239, 27] width 430 height 19
click at [446, 27] on icon at bounding box center [446, 27] width 7 height 7
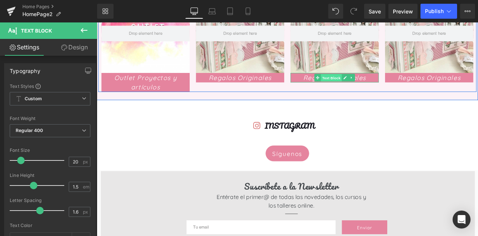
click at [357, 83] on link "Text Block" at bounding box center [371, 87] width 33 height 9
click at [389, 86] on icon at bounding box center [391, 88] width 4 height 4
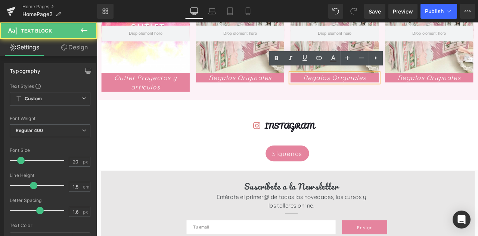
click at [388, 83] on font "Regalos Originales" at bounding box center [378, 87] width 75 height 9
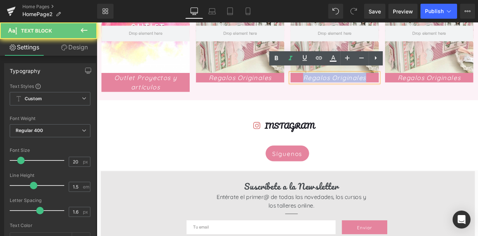
click at [388, 83] on font "Regalos Originales" at bounding box center [378, 87] width 75 height 9
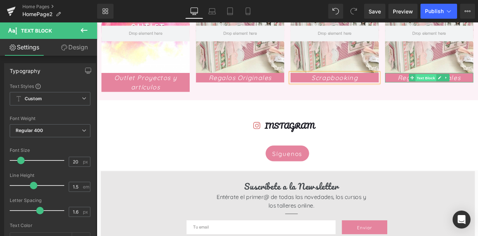
click at [478, 84] on span "Text Block" at bounding box center [486, 88] width 25 height 9
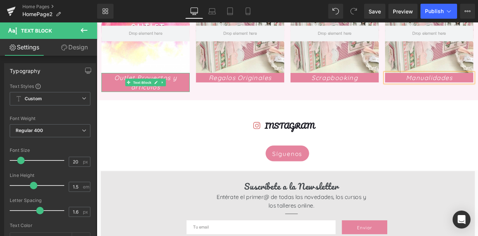
click at [182, 96] on p "Outlet Proyectos y artículos" at bounding box center [154, 93] width 105 height 22
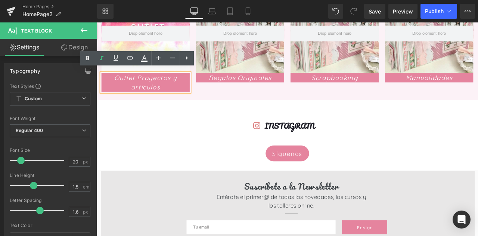
click at [174, 94] on p "Outlet Proyectos y artículos" at bounding box center [154, 93] width 105 height 22
drag, startPoint x: 170, startPoint y: 95, endPoint x: 115, endPoint y: 84, distance: 56.0
click at [115, 84] on p "Outlet Proyectos y artículos" at bounding box center [154, 93] width 105 height 22
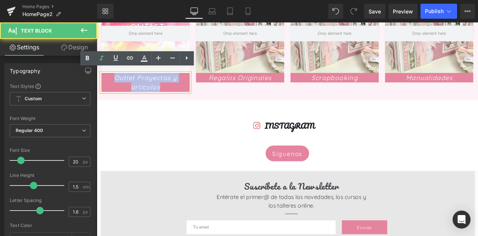
click at [145, 85] on font "Outlet Proyectos y artículos" at bounding box center [155, 93] width 74 height 21
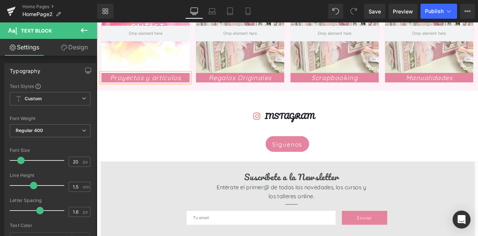
click at [97, 22] on div "68px" at bounding box center [97, 22] width 0 height 0
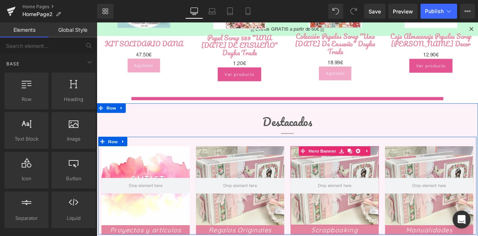
scroll to position [949, 0]
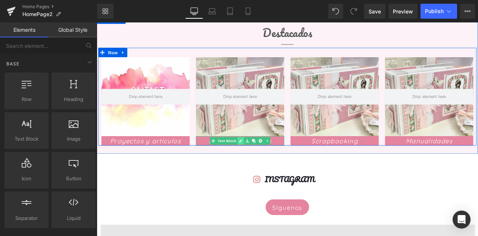
click at [266, 161] on link at bounding box center [268, 162] width 8 height 9
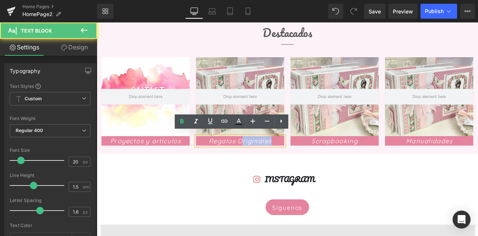
drag, startPoint x: 275, startPoint y: 158, endPoint x: 309, endPoint y: 155, distance: 34.8
click at [309, 157] on p "Regalos Originales" at bounding box center [266, 162] width 105 height 11
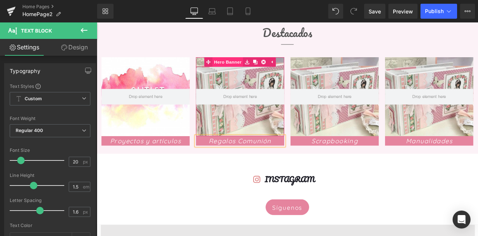
click at [260, 66] on span "Hero Banner" at bounding box center [252, 69] width 36 height 11
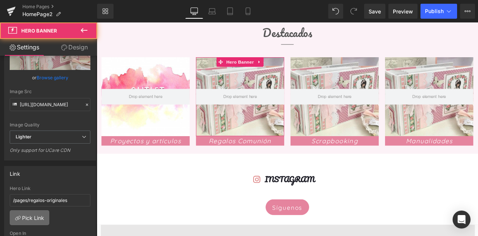
scroll to position [112, 0]
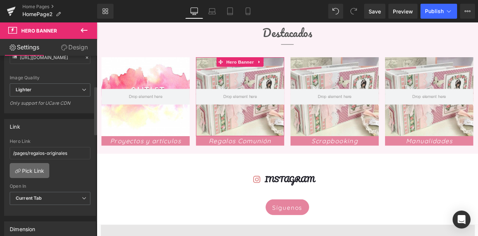
click at [22, 170] on link "Pick Link" at bounding box center [30, 170] width 40 height 15
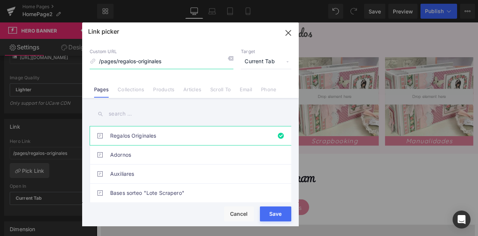
click at [289, 34] on icon "button" at bounding box center [288, 32] width 5 height 5
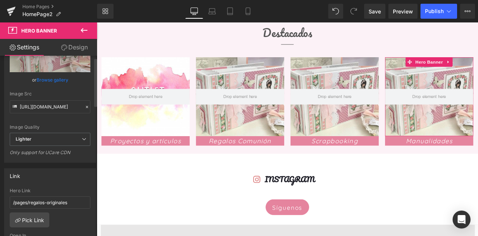
scroll to position [149, 0]
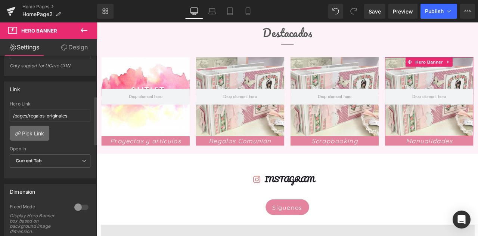
click at [23, 137] on link "Pick Link" at bounding box center [30, 133] width 40 height 15
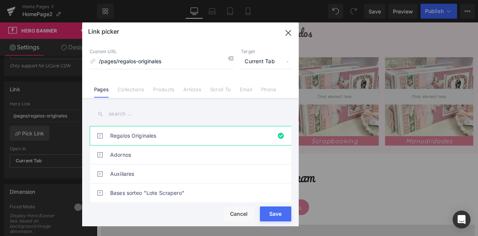
click at [137, 111] on input "text" at bounding box center [191, 113] width 202 height 17
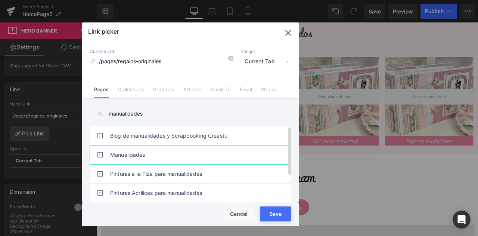
type input "manualidades"
click at [128, 152] on link "Manualidades" at bounding box center [192, 154] width 164 height 19
type input "/pages/manualidades"
click at [274, 216] on button "Save" at bounding box center [275, 213] width 31 height 15
type input "/pages/manualidades"
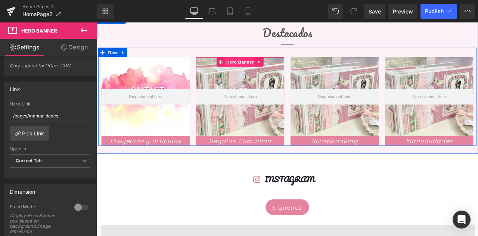
click at [260, 67] on span "Hero Banner" at bounding box center [266, 69] width 36 height 11
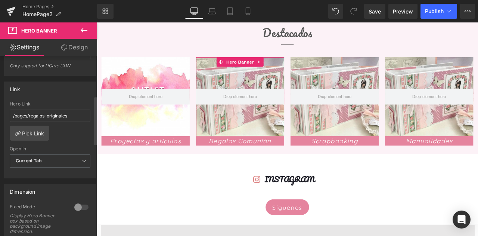
click at [35, 140] on div "/pages/regalos-originales Hero Link /pages/regalos-originales Pick Link Current…" at bounding box center [49, 139] width 91 height 77
click at [24, 133] on link "Pick Link" at bounding box center [30, 133] width 40 height 15
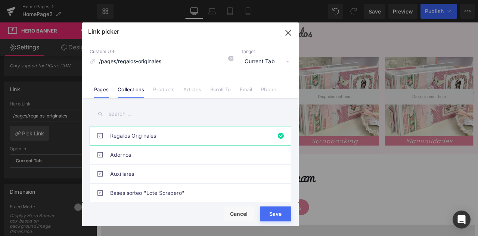
click at [126, 94] on link "Collections" at bounding box center [131, 91] width 27 height 11
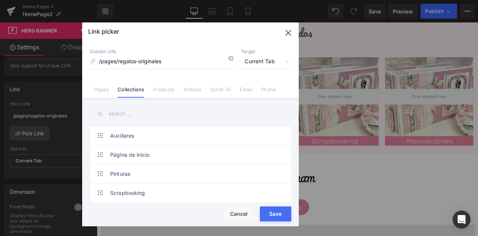
click at [142, 111] on input "text" at bounding box center [191, 113] width 202 height 17
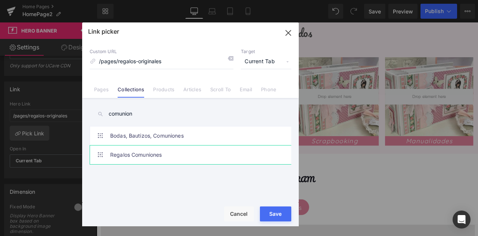
type input "comunion"
click at [161, 151] on link "Regalos Comuniones" at bounding box center [192, 154] width 164 height 19
click at [249, 139] on link "Bodas, Bautizos, Comuniones" at bounding box center [192, 135] width 164 height 19
click at [251, 153] on link "Regalos Comuniones" at bounding box center [192, 154] width 164 height 19
type input "/collections/regalos-comuniones"
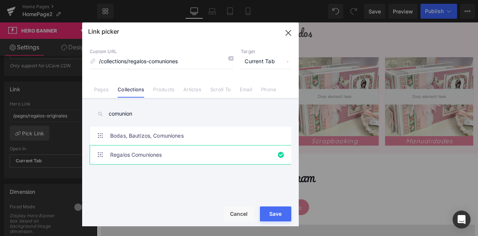
click at [279, 213] on button "Save" at bounding box center [275, 213] width 31 height 15
type input "/collections/regalos-comuniones"
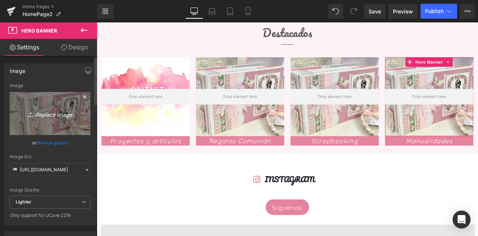
click at [48, 115] on icon "Replace Image" at bounding box center [50, 113] width 60 height 9
type input "C:\fakepath\foto manualidades.jpg"
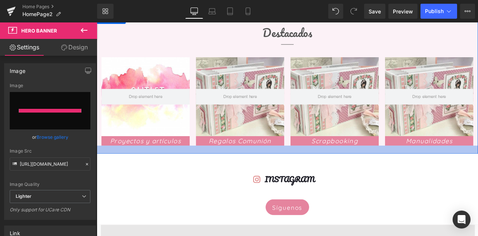
type input "[URL][DOMAIN_NAME]"
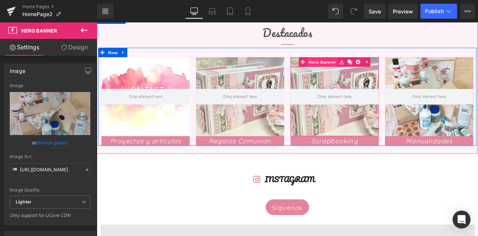
click at [368, 68] on span "Hero Banner" at bounding box center [364, 69] width 36 height 11
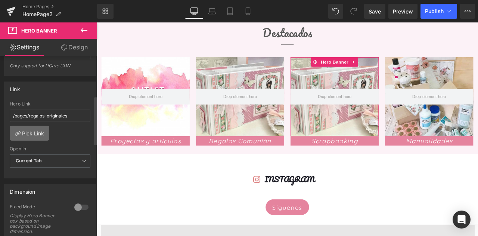
click at [35, 135] on link "Pick Link" at bounding box center [30, 133] width 40 height 15
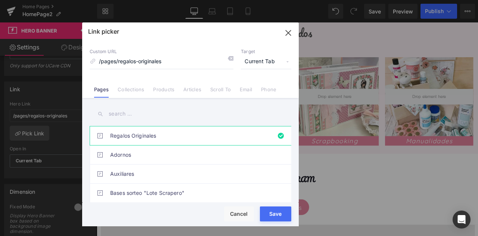
click at [151, 118] on input "text" at bounding box center [191, 113] width 202 height 17
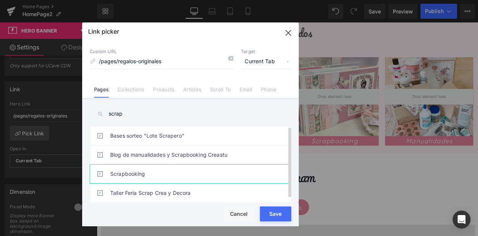
type input "scrap"
click at [163, 169] on link "Scrapbooking" at bounding box center [192, 173] width 164 height 19
type input "/pages/scrapbooking"
click at [272, 211] on button "Save" at bounding box center [275, 213] width 31 height 15
type input "/pages/scrapbooking"
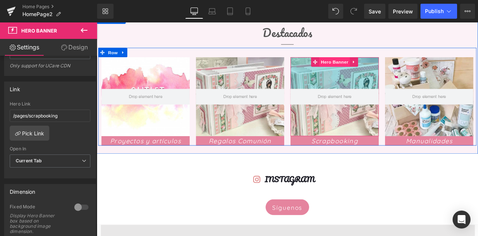
click at [375, 68] on span "Hero Banner" at bounding box center [379, 69] width 36 height 11
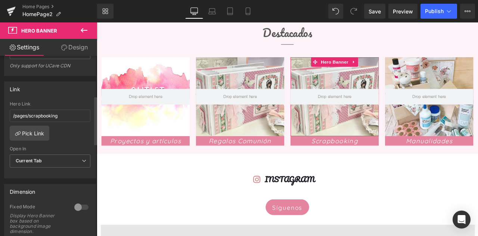
scroll to position [0, 0]
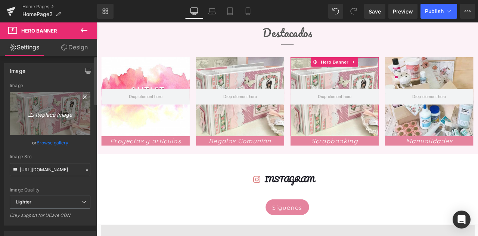
click at [38, 112] on icon "Replace Image" at bounding box center [50, 113] width 60 height 9
type input "C:\fakepath\imagen scrapbooking.jpg"
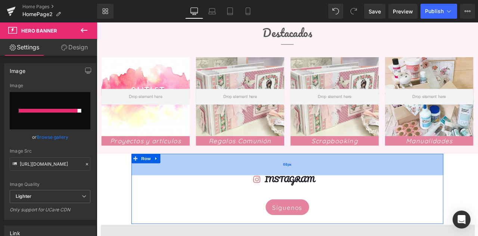
type input "[URL][DOMAIN_NAME]"
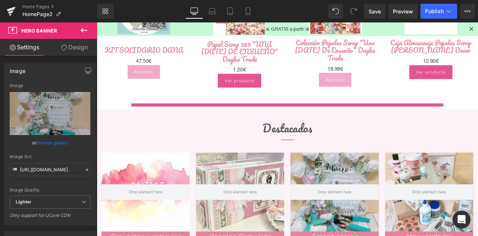
scroll to position [762, 0]
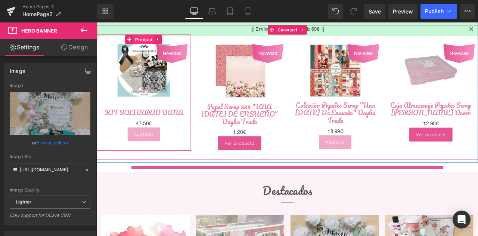
click at [147, 38] on span "Product" at bounding box center [152, 42] width 24 height 11
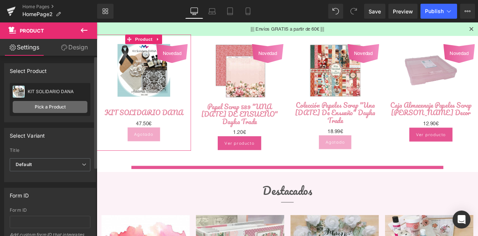
click at [56, 101] on link "Pick a Product" at bounding box center [50, 107] width 75 height 12
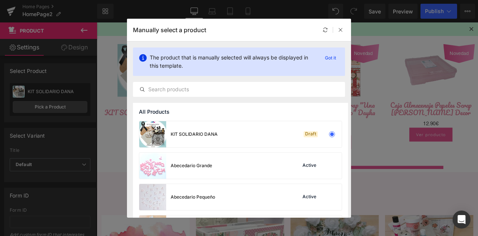
drag, startPoint x: 198, startPoint y: 100, endPoint x: 103, endPoint y: 88, distance: 96.0
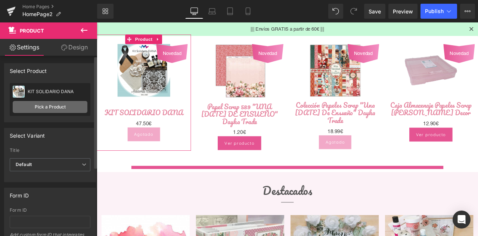
click at [58, 107] on link "Pick a Product" at bounding box center [50, 107] width 75 height 12
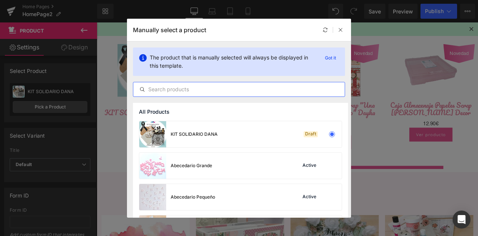
click at [192, 89] on input "text" at bounding box center [238, 89] width 211 height 9
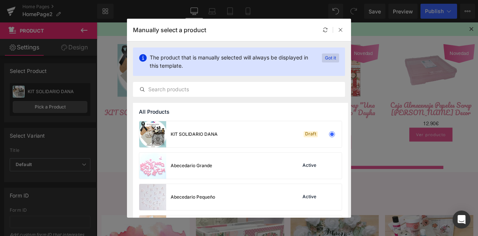
click at [329, 59] on p "Got it" at bounding box center [330, 57] width 17 height 9
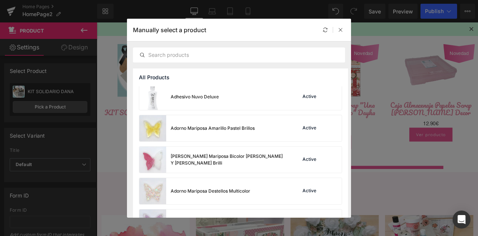
scroll to position [561, 0]
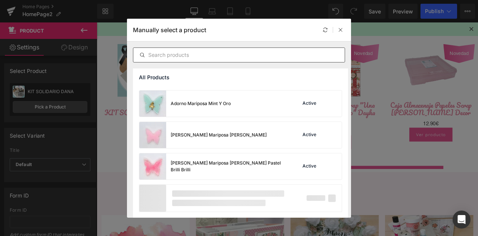
click at [225, 55] on input "text" at bounding box center [238, 54] width 211 height 9
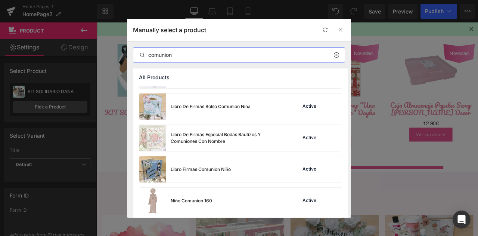
scroll to position [224, 0]
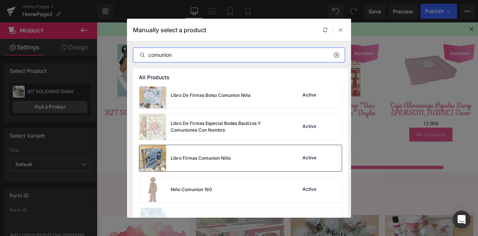
type input "comunion"
click at [245, 164] on div "Libro Firmas Comunion Niño Active" at bounding box center [240, 158] width 202 height 26
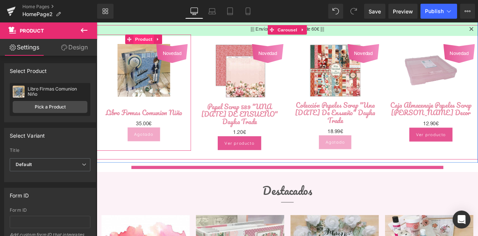
click at [150, 40] on span "Product" at bounding box center [152, 42] width 24 height 11
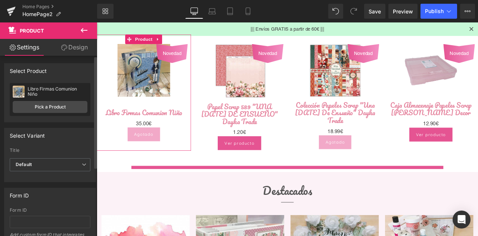
click at [49, 114] on div "Libro Firmas Comunion Niño Libro Firmas Comunion Niño Pick a Product" at bounding box center [50, 99] width 81 height 33
click at [53, 109] on link "Pick a Product" at bounding box center [50, 107] width 75 height 12
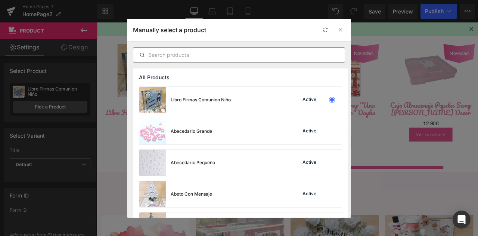
drag, startPoint x: 176, startPoint y: 55, endPoint x: 184, endPoint y: 50, distance: 9.5
click at [176, 54] on input "text" at bounding box center [238, 54] width 211 height 9
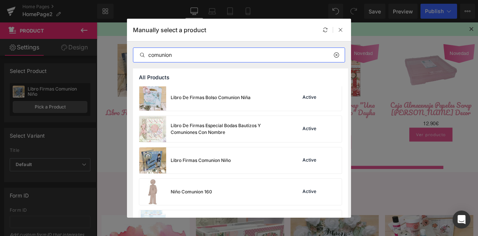
scroll to position [203, 0]
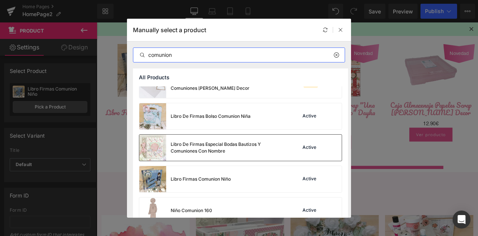
type input "comunion"
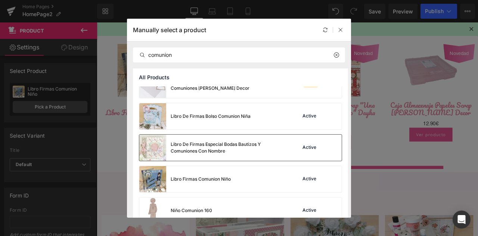
click at [217, 147] on div "Libro De Firmas Especial Bodas Bautizos Y Comuniones Con Nombre" at bounding box center [227, 147] width 112 height 13
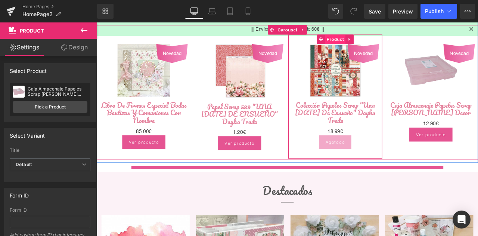
click at [373, 40] on span "Product" at bounding box center [379, 42] width 24 height 11
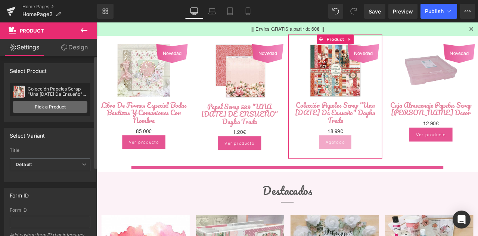
click at [49, 107] on link "Pick a Product" at bounding box center [50, 107] width 75 height 12
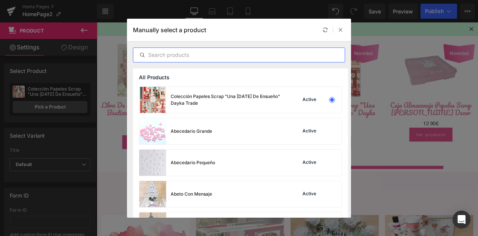
click at [179, 55] on input "text" at bounding box center [238, 54] width 211 height 9
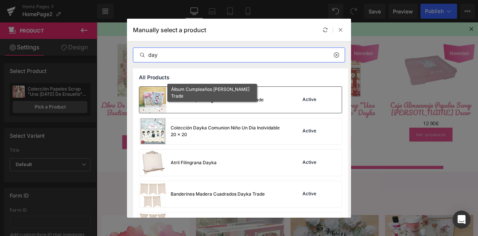
type input "day"
click at [200, 99] on div "Álbum Cumpleaños [PERSON_NAME] Trade" at bounding box center [217, 99] width 93 height 7
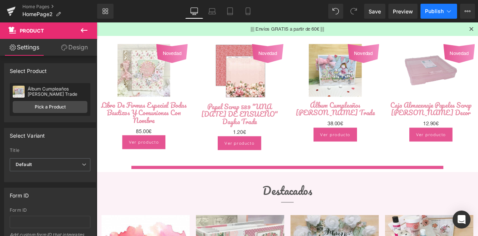
click at [432, 11] on span "Publish" at bounding box center [434, 11] width 19 height 6
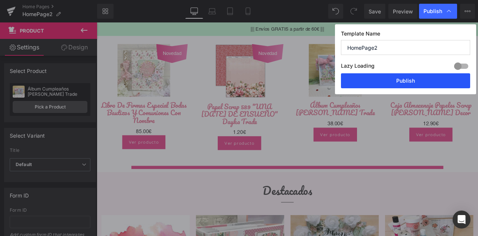
click at [431, 88] on button "Publish" at bounding box center [405, 80] width 129 height 15
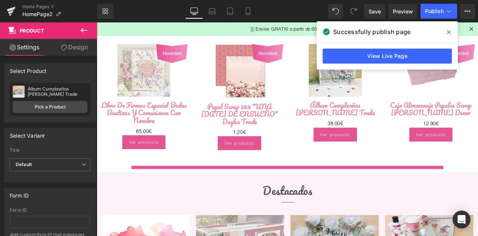
drag, startPoint x: 450, startPoint y: 33, endPoint x: 420, endPoint y: 23, distance: 31.9
click at [450, 33] on icon at bounding box center [449, 32] width 4 height 4
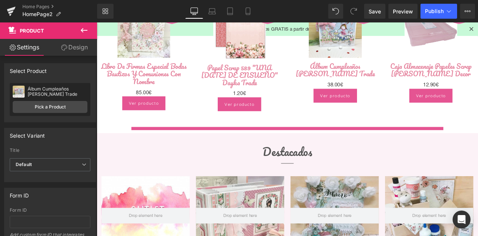
scroll to position [687, 0]
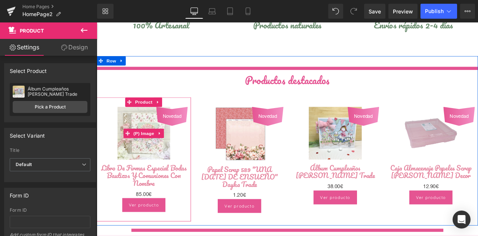
click at [183, 132] on span "Novedad" at bounding box center [186, 133] width 22 height 6
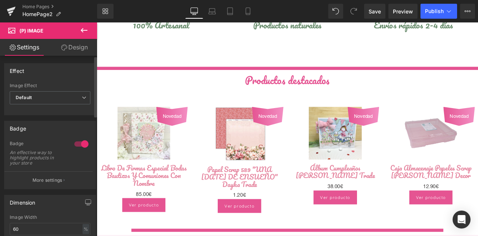
click at [82, 142] on div at bounding box center [81, 144] width 18 height 12
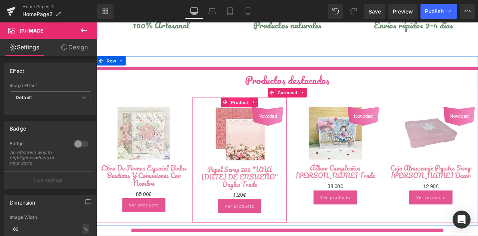
click at [267, 114] on span "Product" at bounding box center [266, 117] width 24 height 11
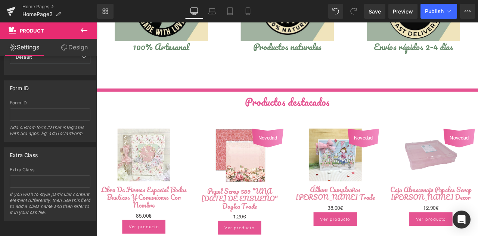
scroll to position [650, 0]
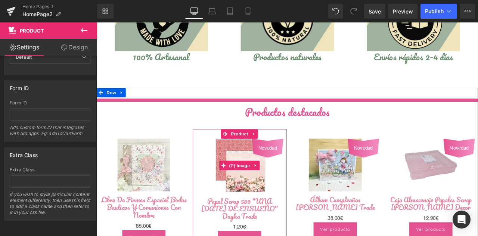
click at [290, 168] on span "Novedad" at bounding box center [299, 171] width 22 height 6
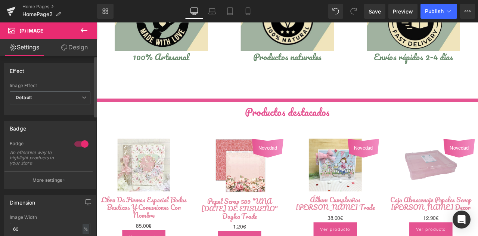
drag, startPoint x: 78, startPoint y: 139, endPoint x: 95, endPoint y: 146, distance: 18.4
click at [78, 139] on div at bounding box center [81, 144] width 18 height 12
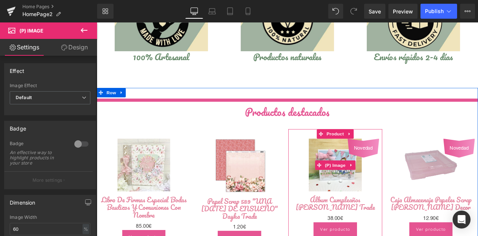
click at [399, 174] on div "Novedad" at bounding box center [412, 171] width 37 height 22
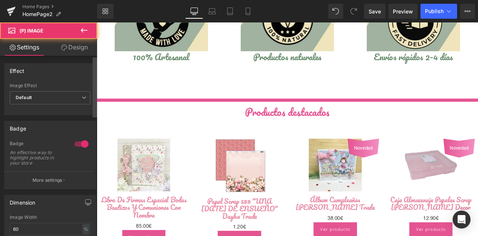
click at [75, 143] on div at bounding box center [81, 144] width 18 height 12
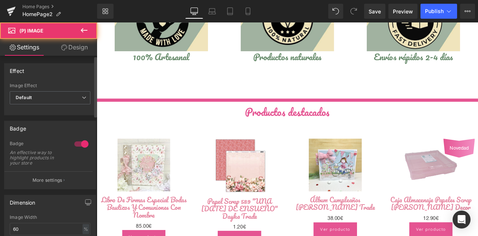
click at [76, 142] on div at bounding box center [81, 144] width 18 height 12
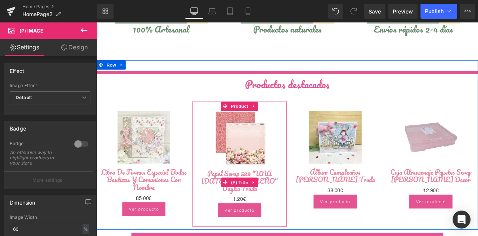
scroll to position [725, 0]
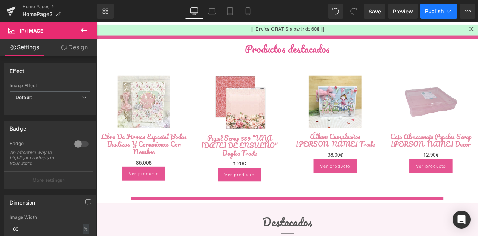
click at [436, 14] on button "Publish" at bounding box center [439, 11] width 37 height 15
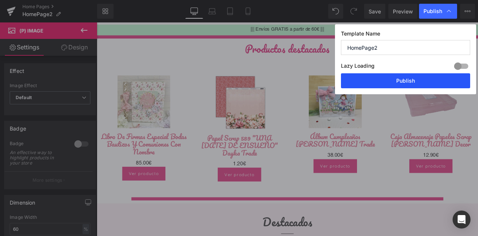
click at [425, 80] on button "Publish" at bounding box center [405, 80] width 129 height 15
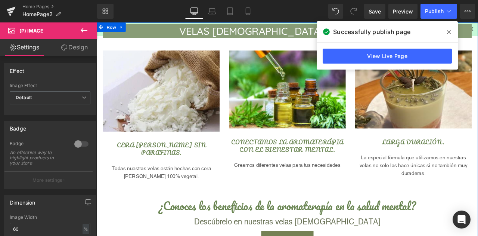
scroll to position [336, 0]
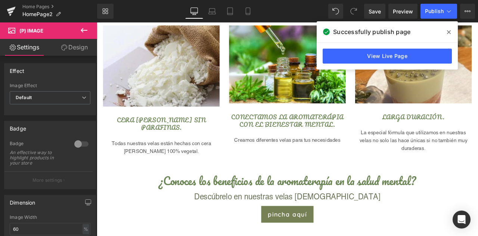
click at [244, 11] on link "Mobile" at bounding box center [248, 11] width 18 height 15
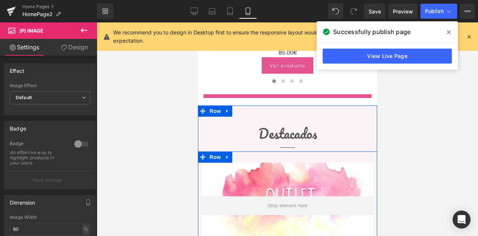
scroll to position [1690, 0]
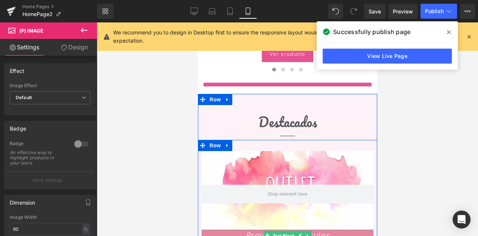
click at [282, 231] on span "Text Block" at bounding box center [283, 235] width 25 height 9
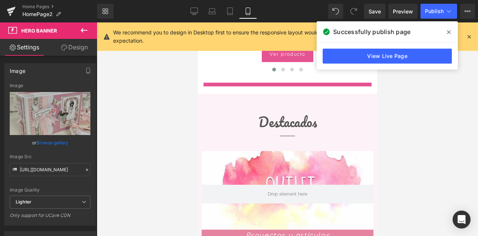
drag, startPoint x: 68, startPoint y: 49, endPoint x: 49, endPoint y: 95, distance: 50.4
click at [68, 49] on link "Design" at bounding box center [74, 47] width 49 height 17
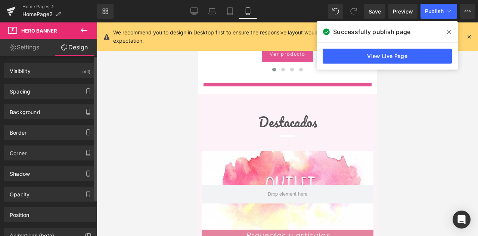
type input "0"
type input "20"
type input "0"
type input "90"
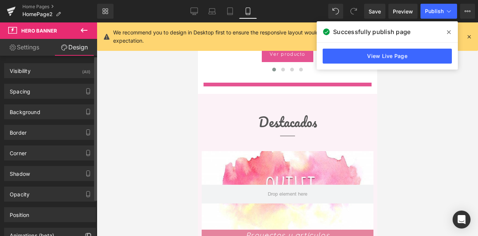
type input "0"
type input "70"
type input "0"
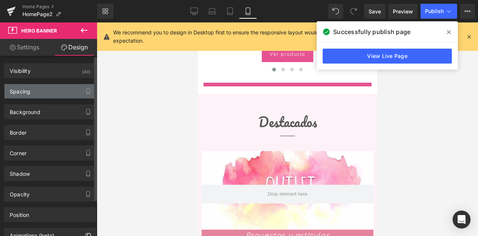
click at [34, 95] on div "Spacing" at bounding box center [49, 91] width 91 height 14
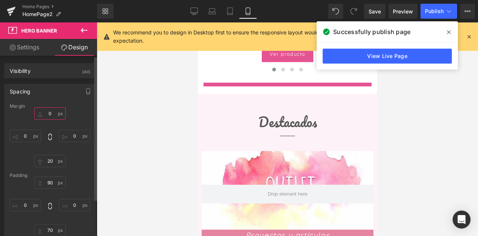
click at [51, 115] on input "0" at bounding box center [49, 113] width 31 height 12
type input "20"
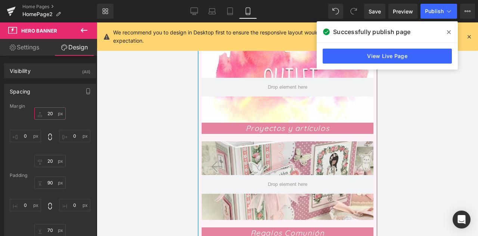
scroll to position [1802, 0]
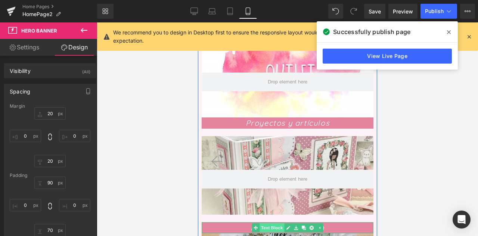
click at [267, 223] on link "Text Block" at bounding box center [267, 227] width 33 height 9
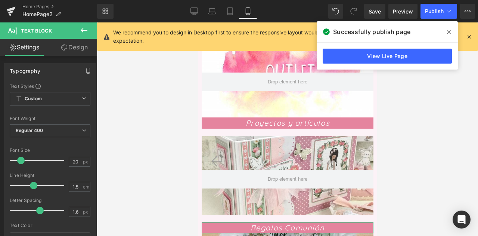
click at [69, 46] on link "Design" at bounding box center [74, 47] width 49 height 17
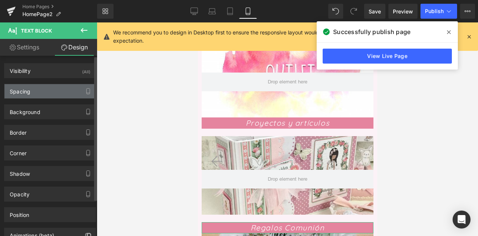
click at [40, 89] on div "Spacing" at bounding box center [49, 91] width 91 height 14
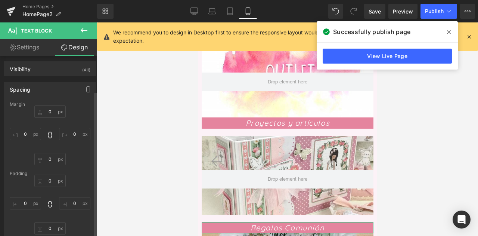
scroll to position [0, 0]
click at [49, 113] on input "0" at bounding box center [49, 113] width 31 height 12
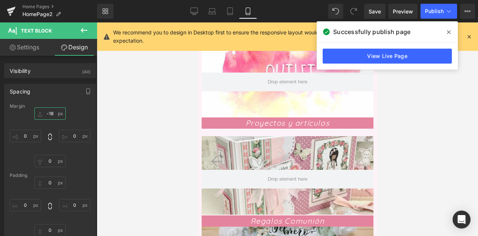
type input "-19"
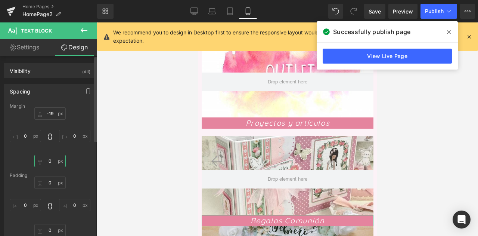
click at [50, 164] on input "0" at bounding box center [49, 161] width 31 height 12
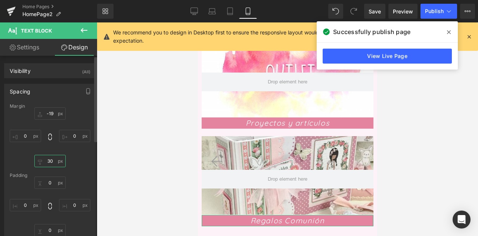
type input "29"
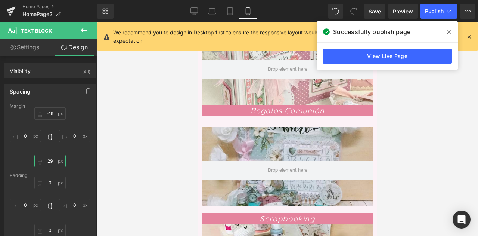
scroll to position [1914, 0]
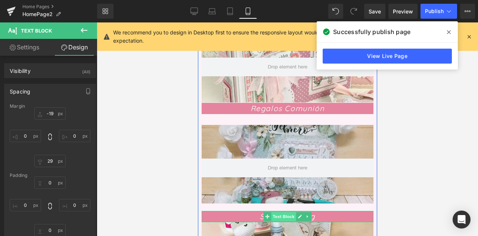
click at [280, 212] on span "Text Block" at bounding box center [283, 216] width 25 height 9
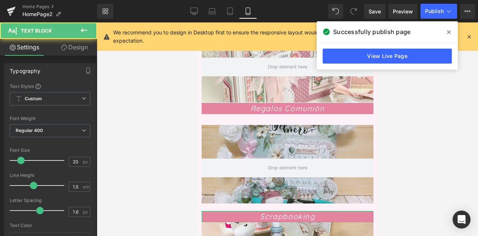
click at [75, 48] on link "Design" at bounding box center [74, 47] width 49 height 17
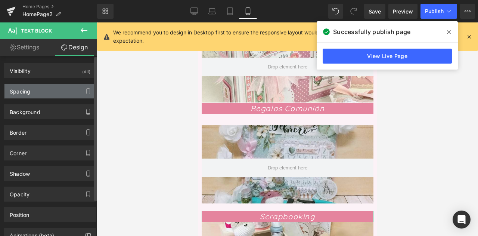
click at [33, 90] on div "Spacing" at bounding box center [49, 91] width 91 height 14
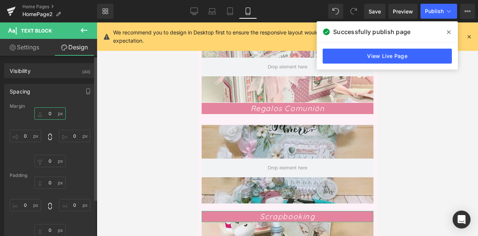
click at [52, 111] on input "0" at bounding box center [49, 113] width 31 height 12
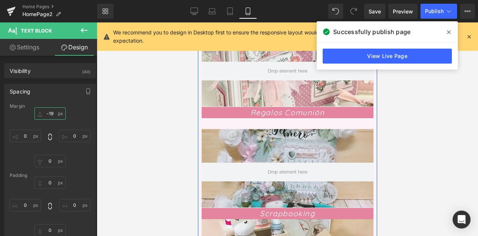
scroll to position [1952, 0]
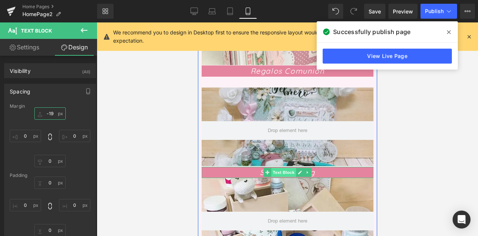
type input "-20"
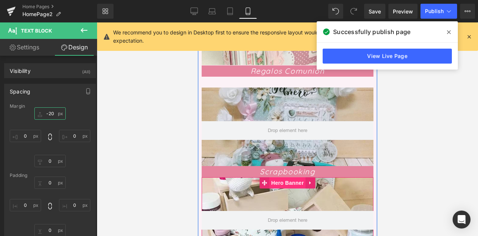
drag, startPoint x: 288, startPoint y: 154, endPoint x: 283, endPoint y: 154, distance: 4.5
click at [287, 177] on span "Hero Banner" at bounding box center [287, 182] width 36 height 11
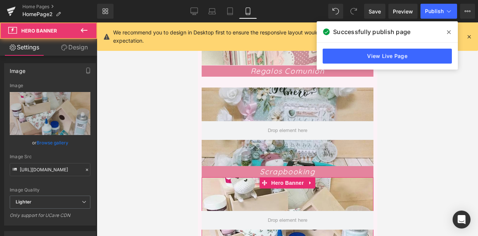
click at [80, 53] on link "Design" at bounding box center [74, 47] width 49 height 17
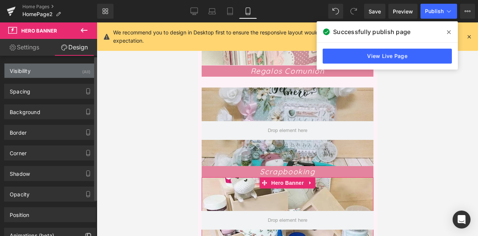
click at [37, 73] on div "Visibility (All)" at bounding box center [49, 71] width 91 height 14
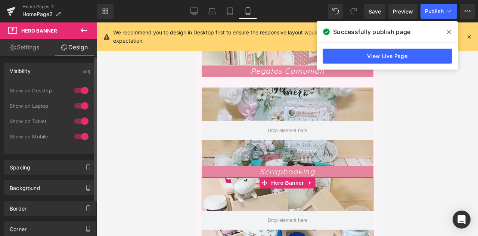
click at [30, 70] on div "Visibility" at bounding box center [20, 69] width 21 height 10
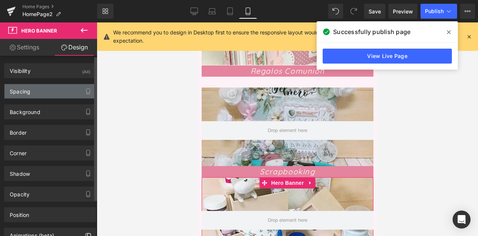
click at [30, 92] on div "Spacing" at bounding box center [20, 89] width 21 height 10
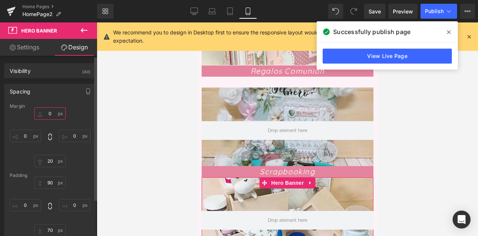
click at [52, 113] on input "0" at bounding box center [49, 113] width 31 height 12
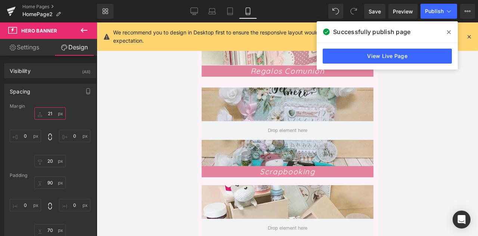
type input "20"
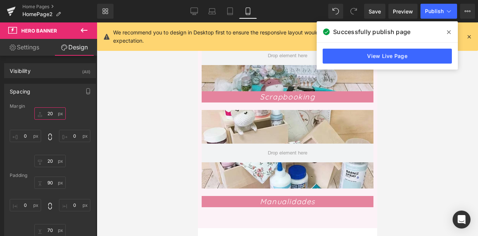
scroll to position [2026, 0]
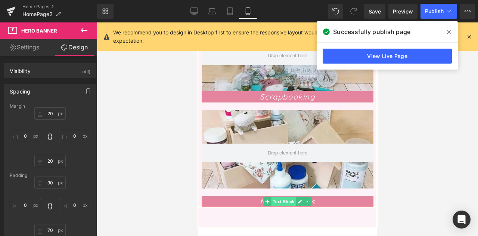
click at [288, 197] on span "Text Block" at bounding box center [283, 201] width 25 height 9
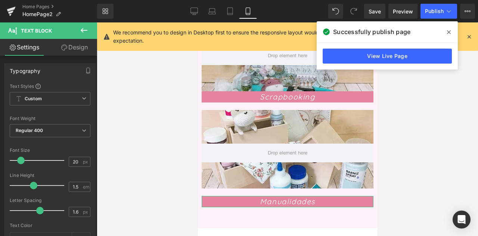
drag, startPoint x: 62, startPoint y: 47, endPoint x: 41, endPoint y: 102, distance: 59.0
click at [62, 46] on icon at bounding box center [64, 47] width 6 height 6
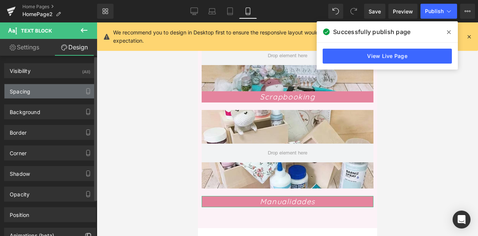
click at [41, 95] on div "Spacing" at bounding box center [49, 91] width 91 height 14
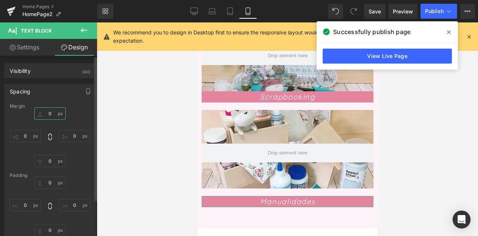
click at [49, 113] on input "0" at bounding box center [49, 113] width 31 height 12
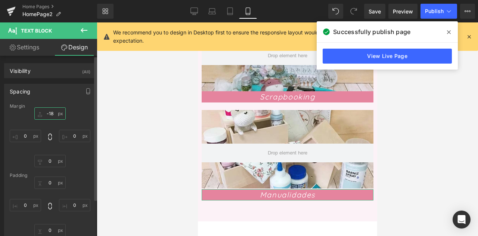
type input "-19"
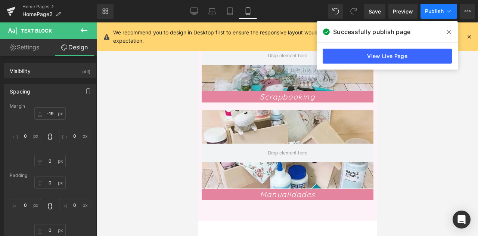
click at [427, 17] on button "Publish" at bounding box center [439, 11] width 37 height 15
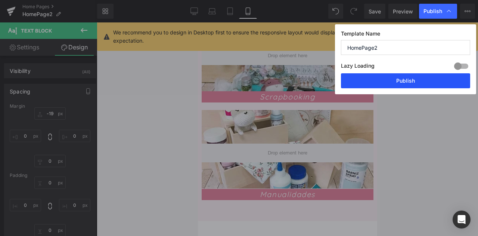
click at [413, 80] on button "Publish" at bounding box center [405, 80] width 129 height 15
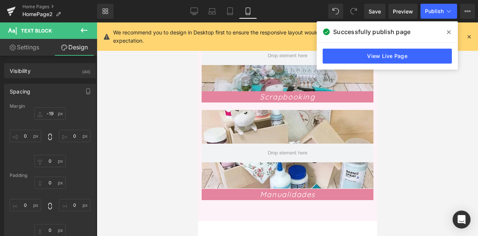
click at [451, 30] on icon at bounding box center [449, 32] width 4 height 6
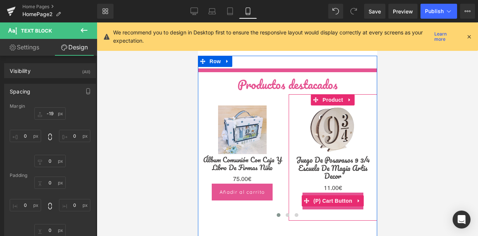
scroll to position [1317, 0]
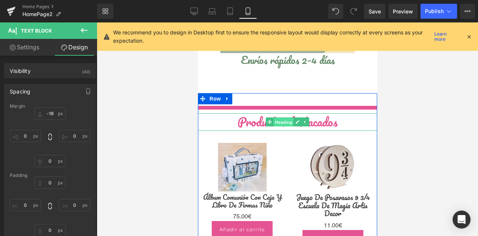
click at [283, 118] on span "Heading" at bounding box center [283, 122] width 20 height 9
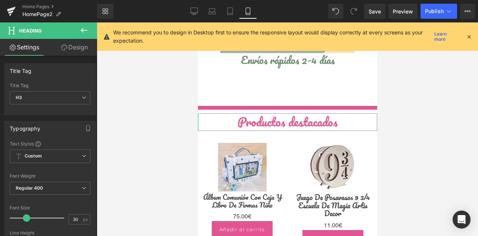
click at [67, 48] on link "Design" at bounding box center [74, 47] width 49 height 17
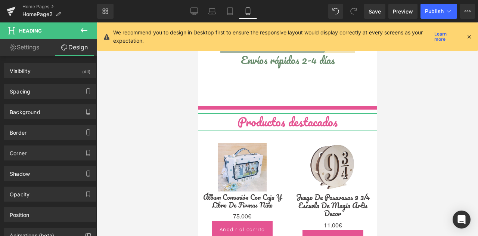
click at [25, 49] on link "Settings" at bounding box center [24, 47] width 49 height 17
type input "100"
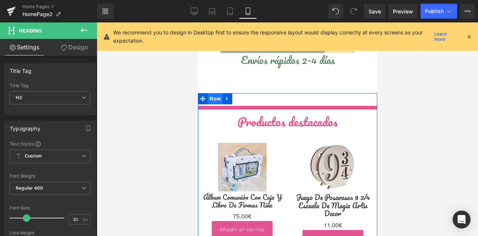
click at [210, 93] on span "Row" at bounding box center [214, 98] width 15 height 11
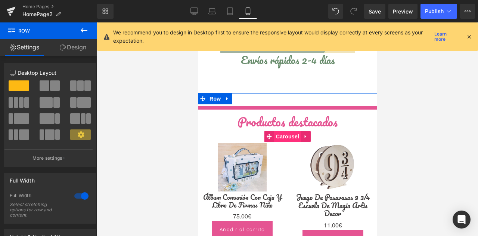
click at [279, 131] on span "Carousel" at bounding box center [287, 136] width 27 height 11
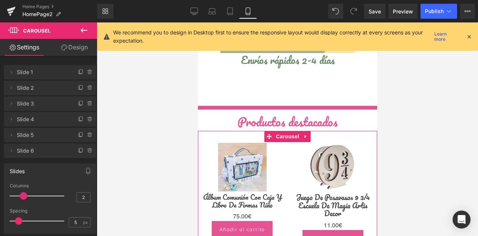
type input "3"
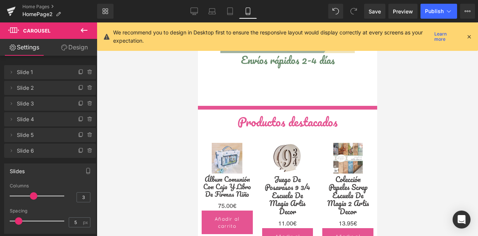
drag, startPoint x: 24, startPoint y: 195, endPoint x: 30, endPoint y: 194, distance: 5.6
click at [30, 194] on span at bounding box center [33, 195] width 7 height 7
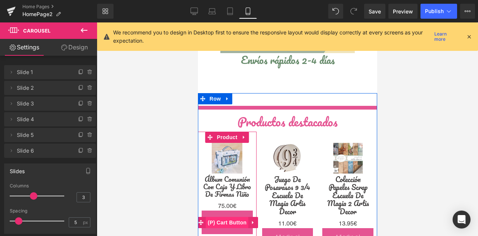
click at [222, 217] on span "(P) Cart Button" at bounding box center [226, 222] width 43 height 11
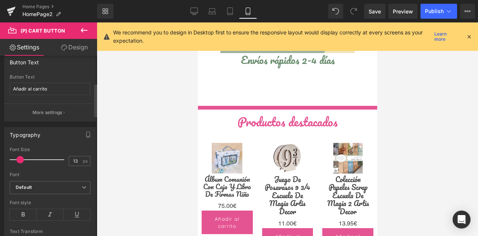
scroll to position [149, 0]
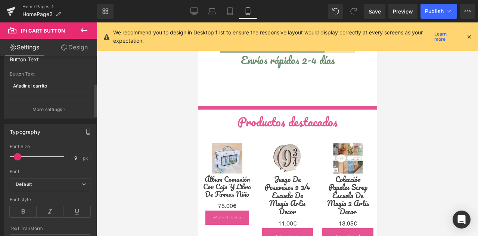
type input "10"
click at [19, 154] on span at bounding box center [18, 156] width 7 height 7
drag, startPoint x: 49, startPoint y: 87, endPoint x: 0, endPoint y: 70, distance: 52.0
click at [0, 70] on div "Button Text Añadir al carrito Button Text Añadir al carrito More settings" at bounding box center [50, 82] width 100 height 72
type input "Comprar"
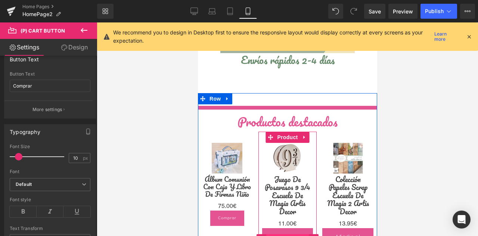
click at [286, 234] on span "(P) Cart Button" at bounding box center [287, 239] width 43 height 11
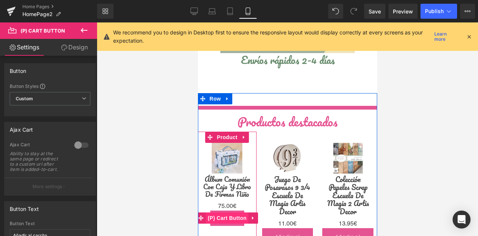
click at [221, 212] on span "(P) Cart Button" at bounding box center [226, 217] width 43 height 11
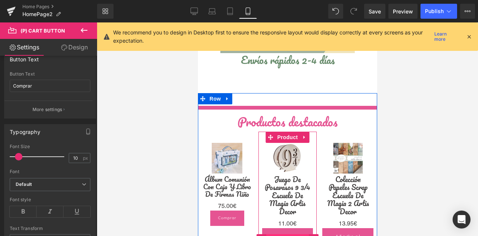
click at [284, 234] on span "(P) Cart Button" at bounding box center [287, 239] width 43 height 11
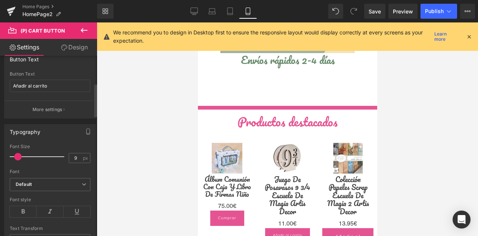
click at [16, 157] on span at bounding box center [17, 156] width 7 height 7
type input "10"
click at [19, 158] on span at bounding box center [18, 156] width 7 height 7
drag, startPoint x: 49, startPoint y: 87, endPoint x: 0, endPoint y: 72, distance: 51.4
click at [0, 73] on div "Button Text Añadir al carrito Button Text Añadir al carrito More settings" at bounding box center [50, 82] width 100 height 72
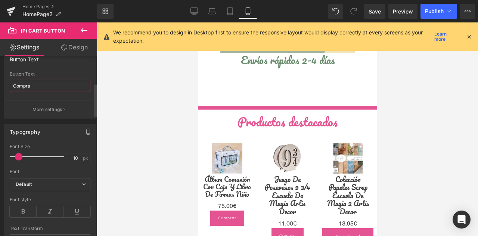
type input "Comprar"
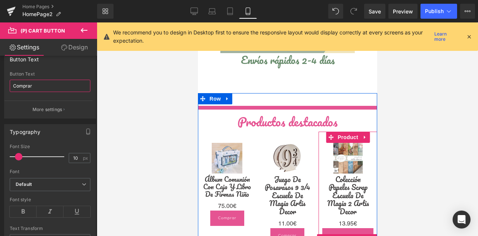
drag, startPoint x: 344, startPoint y: 208, endPoint x: 303, endPoint y: 192, distance: 44.3
click at [344, 234] on span "(P) Cart Button" at bounding box center [348, 239] width 43 height 11
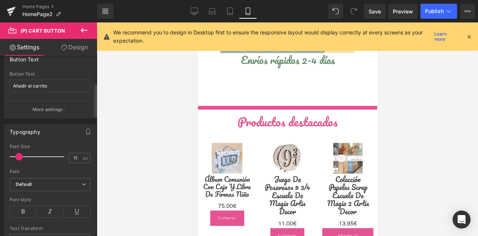
click at [19, 156] on span at bounding box center [18, 156] width 7 height 7
type input "10"
click at [18, 154] on span at bounding box center [18, 156] width 7 height 7
drag, startPoint x: 51, startPoint y: 84, endPoint x: 7, endPoint y: 59, distance: 50.5
click at [0, 78] on div "Button Text Añadir al carrito Button Text Añadir al carrito More settings" at bounding box center [50, 82] width 100 height 72
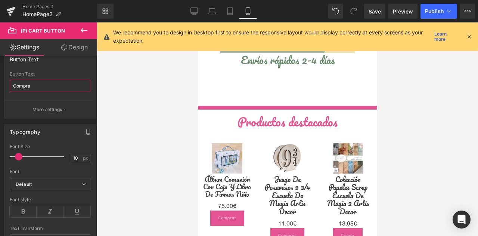
type input "Comprar"
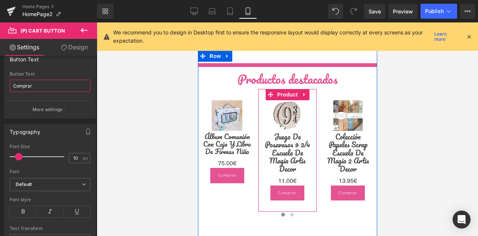
scroll to position [1391, 0]
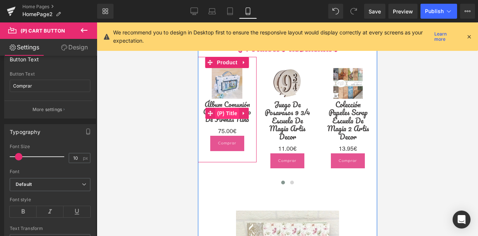
click at [225, 108] on span "(P) Title" at bounding box center [227, 113] width 24 height 11
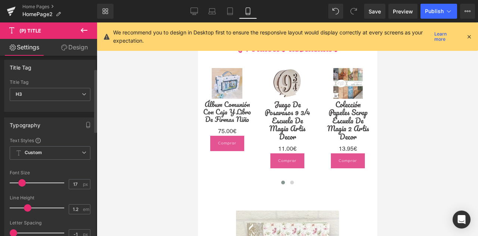
scroll to position [37, 0]
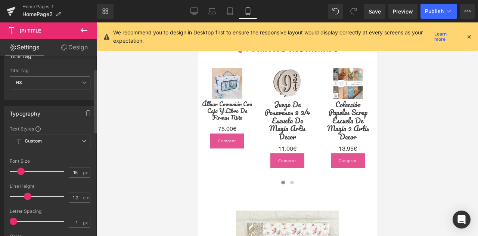
type input "14"
click at [21, 170] on span at bounding box center [20, 170] width 7 height 7
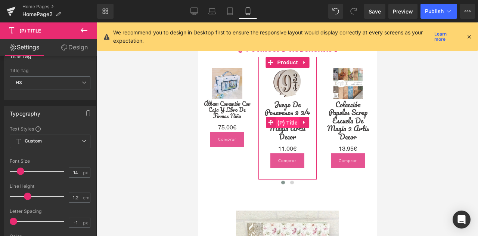
click at [285, 117] on span "(P) Title" at bounding box center [287, 122] width 24 height 11
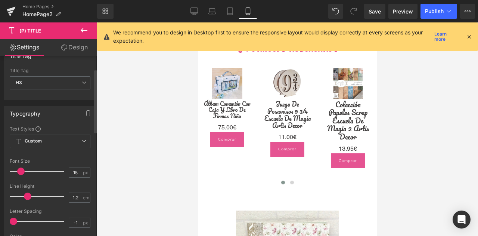
type input "14"
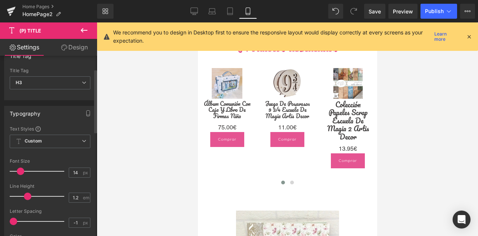
click at [19, 168] on span at bounding box center [20, 170] width 7 height 7
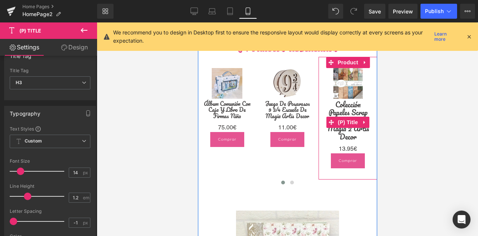
drag, startPoint x: 346, startPoint y: 91, endPoint x: 303, endPoint y: 101, distance: 44.2
click at [346, 117] on span "(P) Title" at bounding box center [348, 122] width 24 height 11
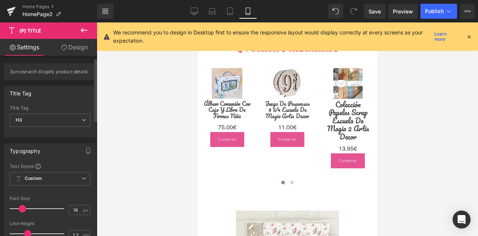
scroll to position [75, 0]
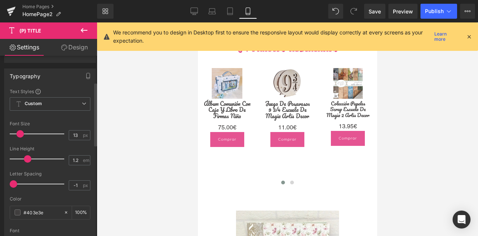
type input "14"
click at [19, 130] on span at bounding box center [20, 133] width 7 height 7
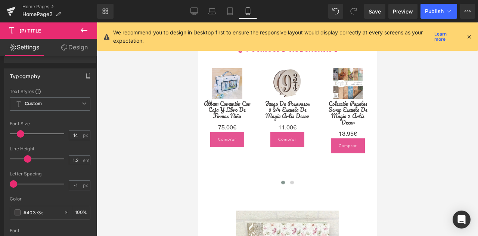
drag, startPoint x: 437, startPoint y: 153, endPoint x: 395, endPoint y: 145, distance: 43.4
click at [437, 153] on div at bounding box center [287, 128] width 381 height 213
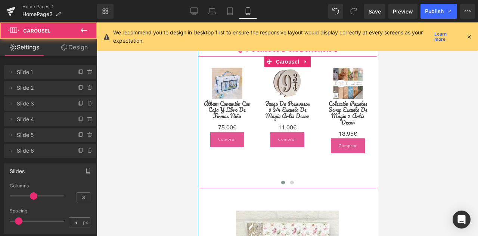
click at [298, 135] on div "Sale Off" at bounding box center [379, 122] width 363 height 131
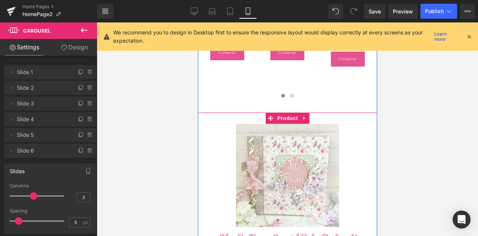
scroll to position [1429, 0]
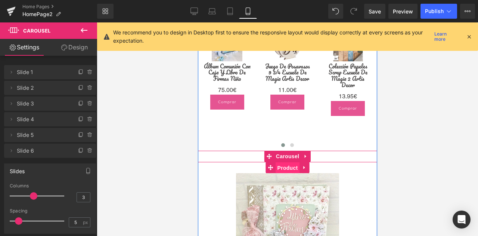
click at [284, 162] on span "Product" at bounding box center [287, 167] width 24 height 11
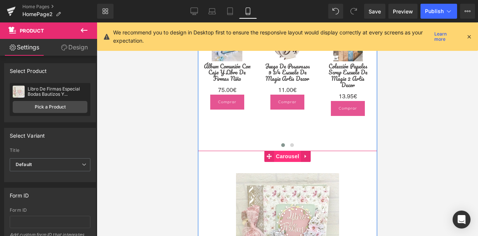
click at [282, 151] on span "Carousel" at bounding box center [287, 156] width 27 height 11
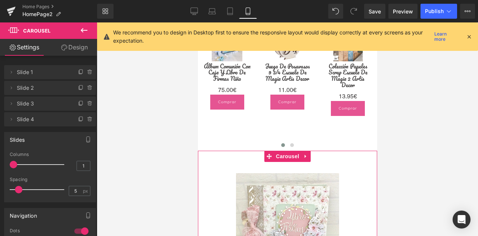
click at [66, 49] on link "Design" at bounding box center [74, 47] width 49 height 17
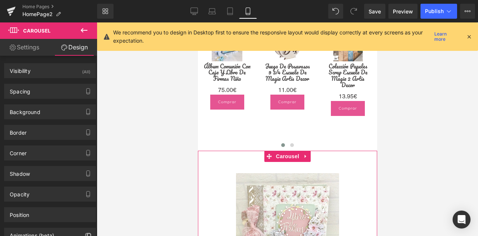
click at [25, 48] on link "Settings" at bounding box center [24, 47] width 49 height 17
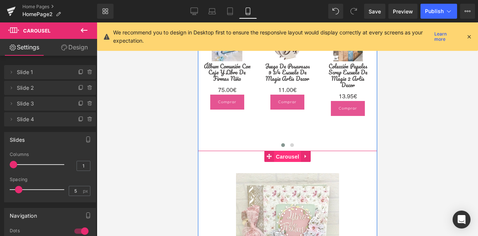
click at [285, 151] on span "Carousel" at bounding box center [287, 156] width 27 height 11
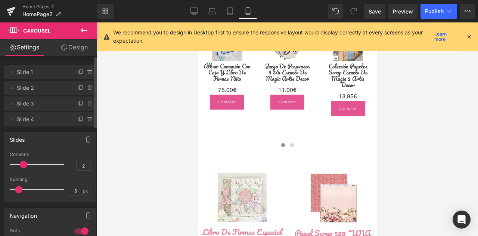
type input "3"
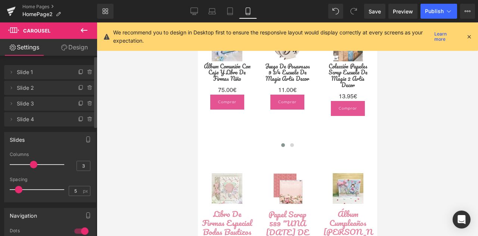
drag, startPoint x: 15, startPoint y: 164, endPoint x: 33, endPoint y: 163, distance: 18.4
click at [33, 163] on span at bounding box center [33, 164] width 7 height 7
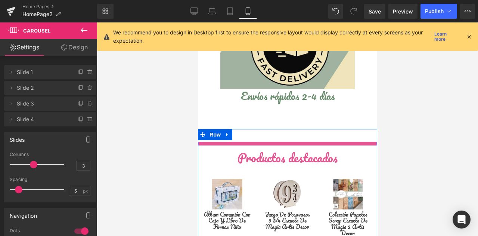
scroll to position [1279, 0]
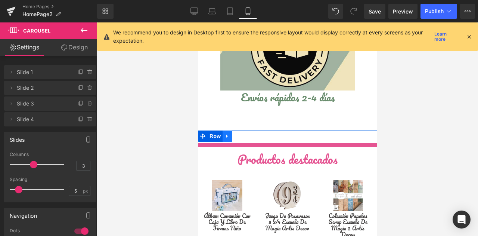
click at [225, 133] on icon at bounding box center [227, 136] width 5 height 6
click at [246, 133] on icon at bounding box center [246, 135] width 5 height 5
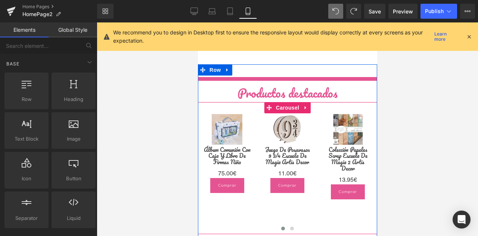
scroll to position [1323, 0]
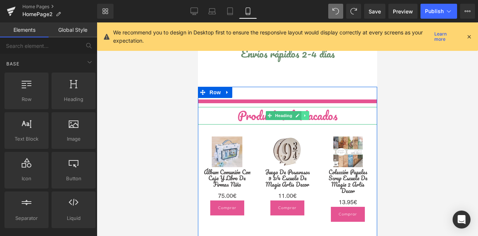
click at [303, 113] on icon at bounding box center [305, 115] width 4 height 4
click at [307, 113] on icon at bounding box center [309, 115] width 4 height 4
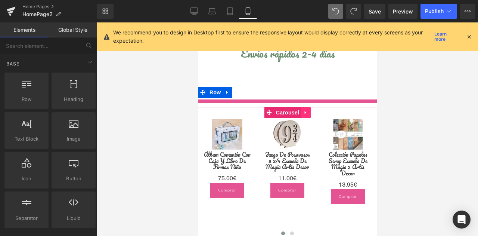
click at [303, 109] on icon at bounding box center [305, 112] width 5 height 6
click at [308, 110] on icon at bounding box center [310, 112] width 5 height 5
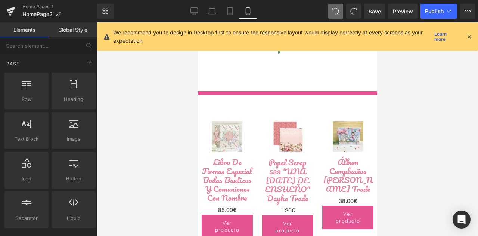
scroll to position [1398, 0]
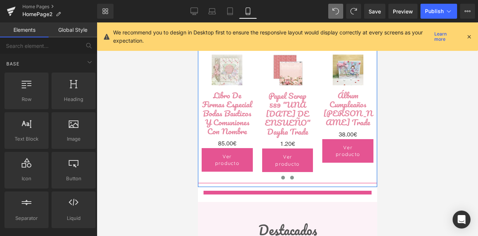
click at [290, 176] on span at bounding box center [292, 178] width 4 height 4
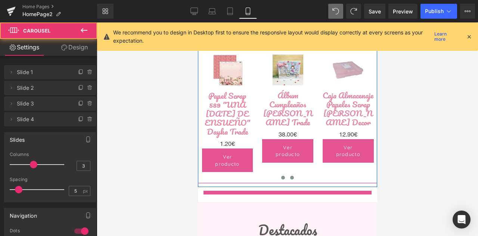
click at [278, 174] on button at bounding box center [282, 177] width 9 height 7
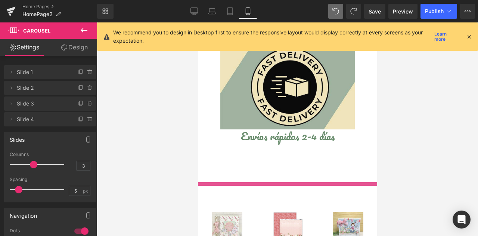
scroll to position [1248, 0]
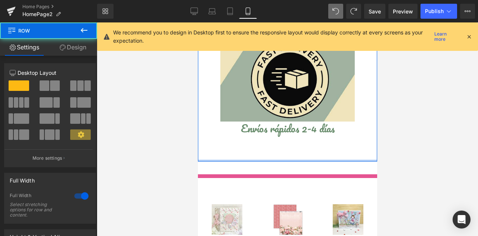
drag, startPoint x: 277, startPoint y: 130, endPoint x: 277, endPoint y: 113, distance: 17.2
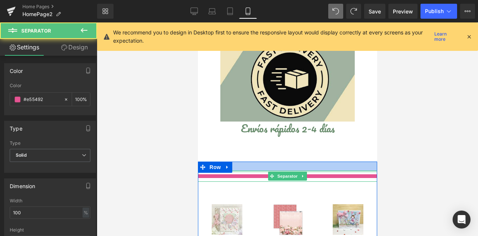
drag, startPoint x: 284, startPoint y: 142, endPoint x: 285, endPoint y: 131, distance: 10.9
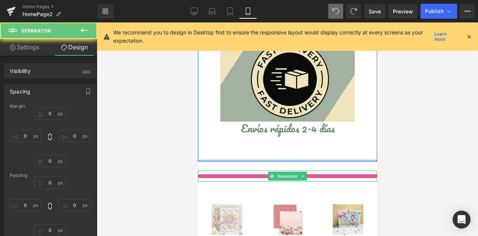
type input "0"
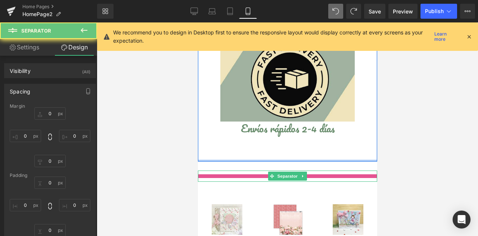
type input "0"
type input "10"
type input "0"
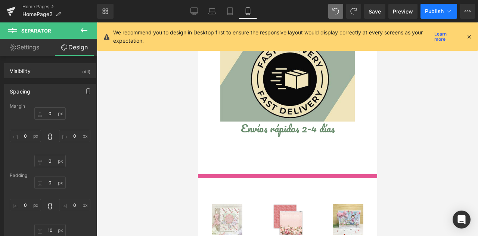
click at [435, 10] on span "Publish" at bounding box center [434, 11] width 19 height 6
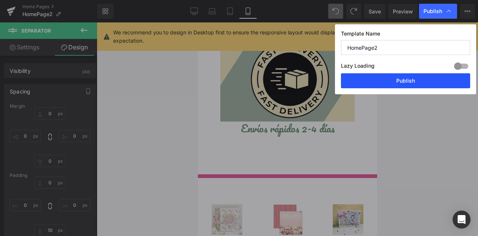
drag, startPoint x: 415, startPoint y: 90, endPoint x: 415, endPoint y: 86, distance: 4.1
click at [414, 90] on div "Template Name HomePage2 Lazy Loading Build Upgrade plan to unlock Lazy loading …" at bounding box center [405, 59] width 141 height 70
click at [415, 83] on button "Publish" at bounding box center [405, 80] width 129 height 15
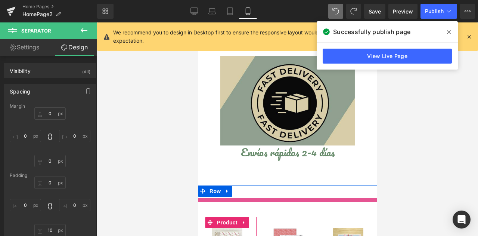
scroll to position [1099, 0]
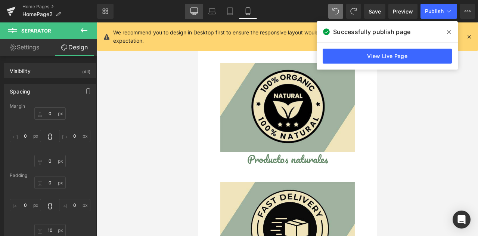
click at [193, 14] on icon at bounding box center [194, 13] width 2 height 1
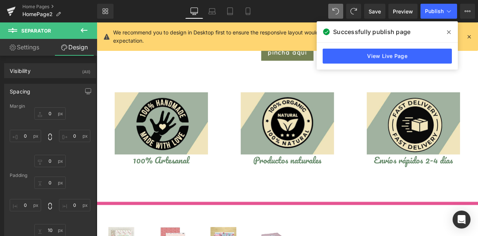
type input "0"
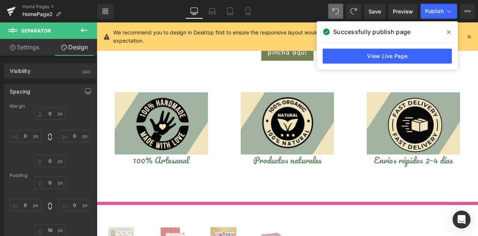
type input "0"
type input "10"
type input "0"
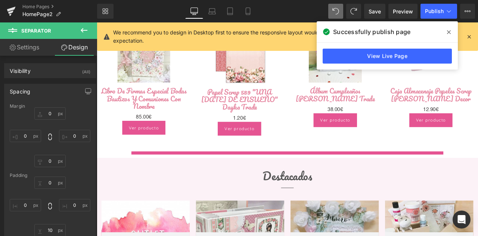
scroll to position [876, 0]
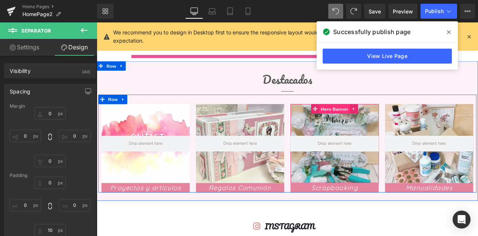
click at [376, 121] on span "Hero Banner" at bounding box center [379, 125] width 36 height 11
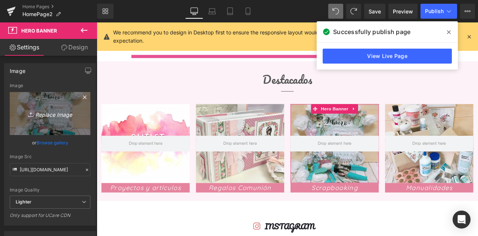
click at [45, 114] on icon "Replace Image" at bounding box center [50, 113] width 60 height 9
type input "C:\fakepath\9112474B-0CE2-4809-9F4D-29156C50F252.JPG"
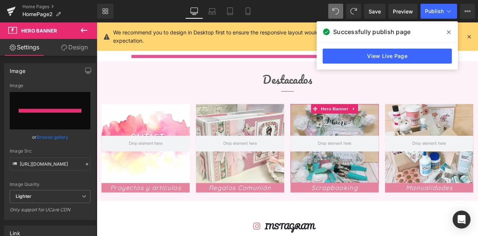
type input "[URL][DOMAIN_NAME]"
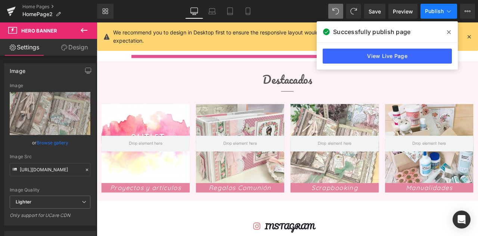
click at [444, 13] on button "Publish" at bounding box center [439, 11] width 37 height 15
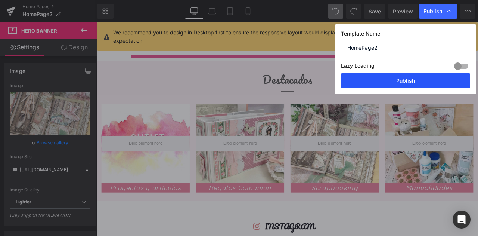
click at [427, 83] on button "Publish" at bounding box center [405, 80] width 129 height 15
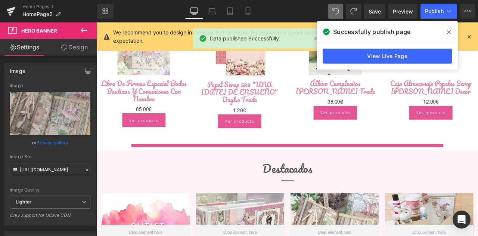
scroll to position [689, 0]
